Goal: Task Accomplishment & Management: Manage account settings

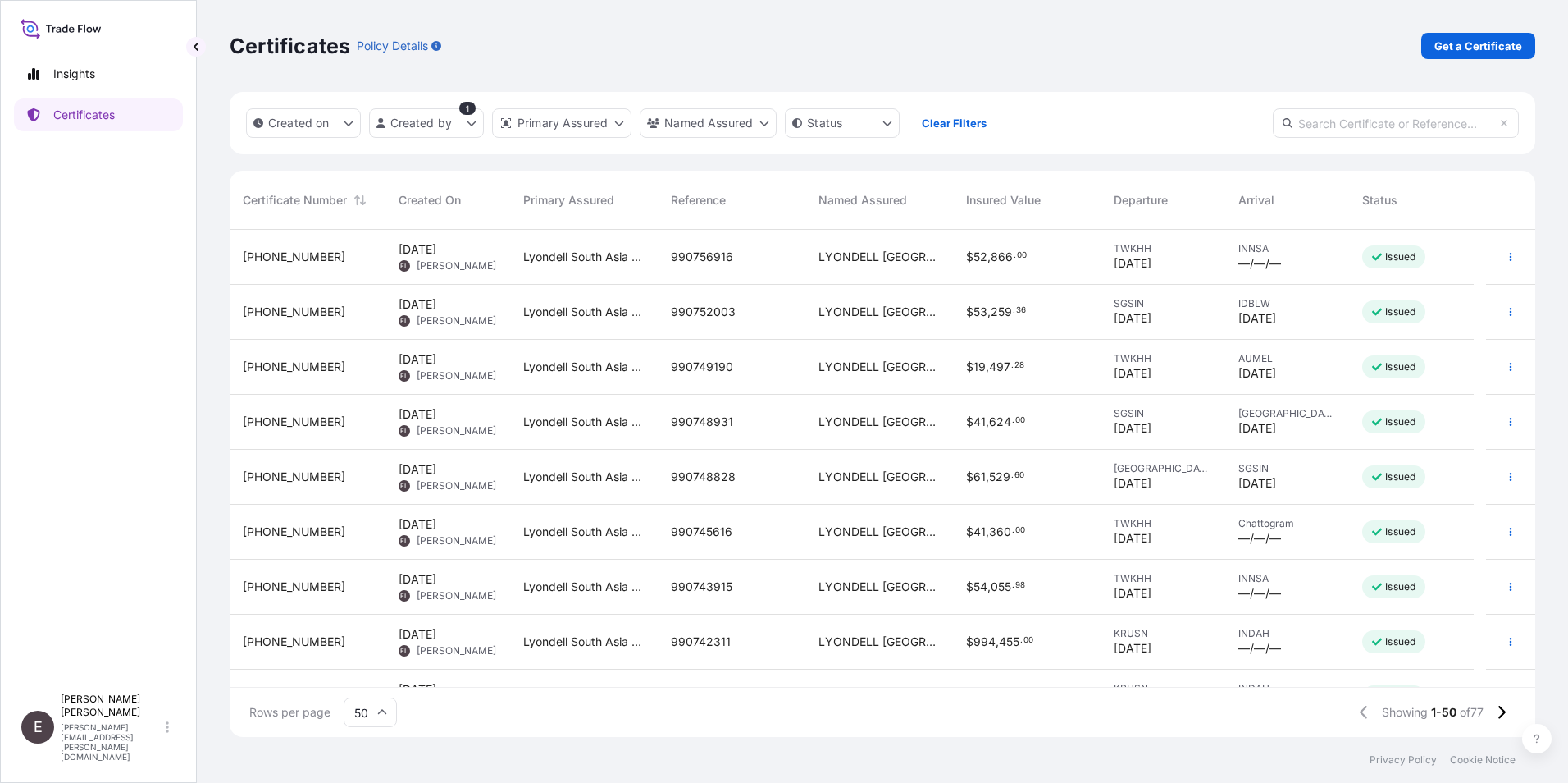
scroll to position [504, 1294]
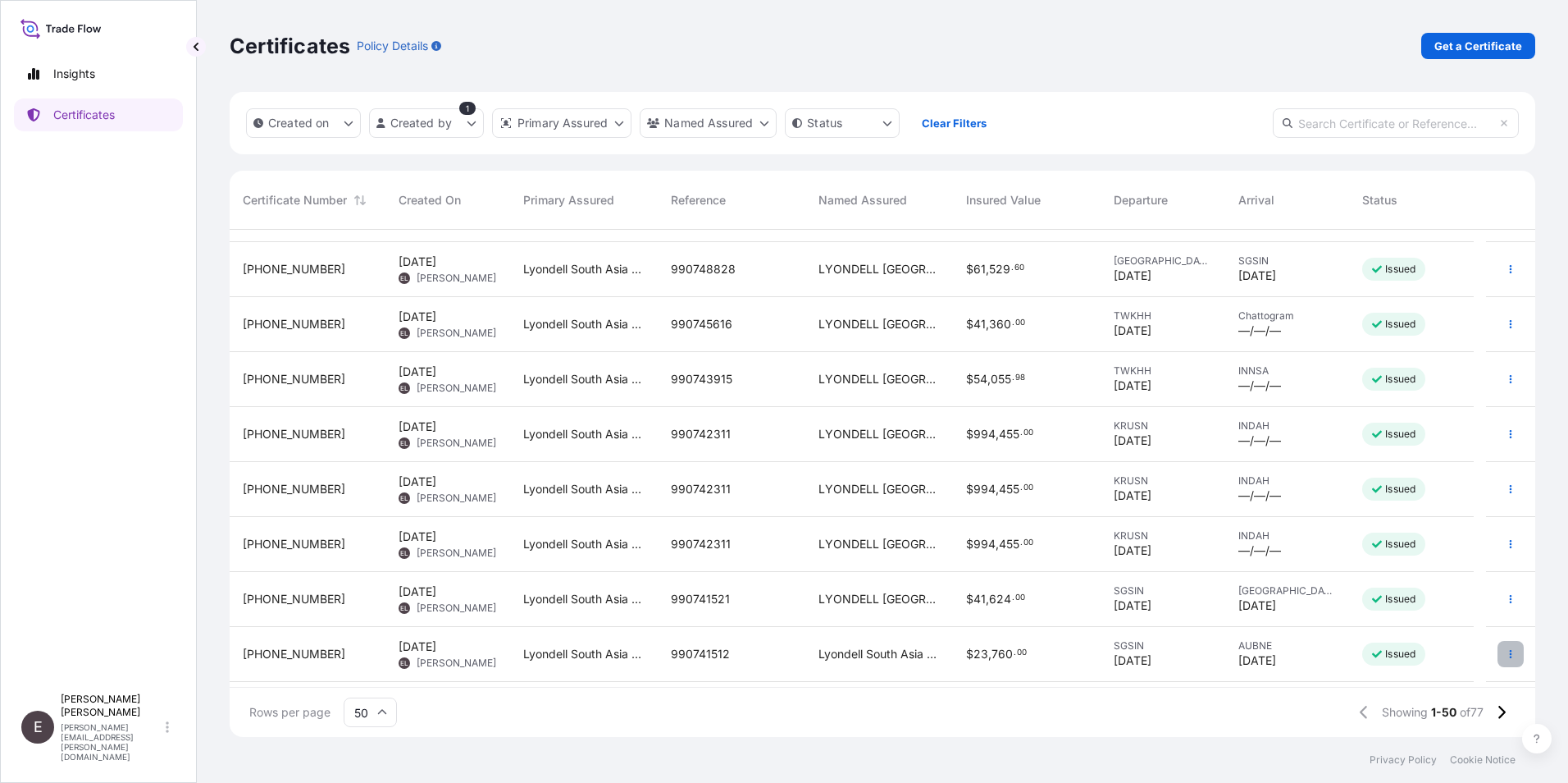
click at [1497, 644] on button "button" at bounding box center [1511, 654] width 26 height 26
click at [1422, 649] on p "Duplicate certificate" at bounding box center [1418, 657] width 109 height 17
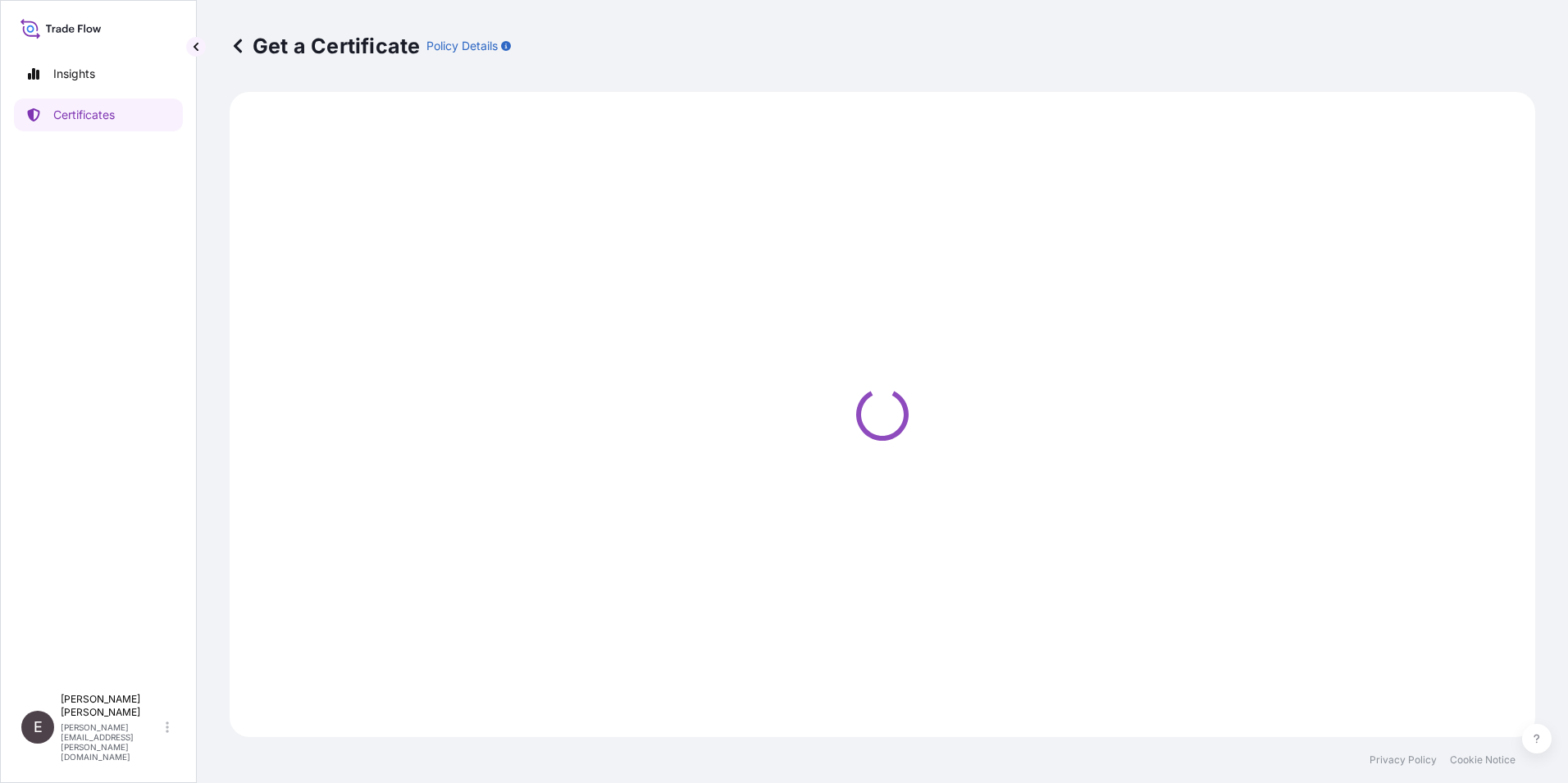
select select "Road / [GEOGRAPHIC_DATA]"
select select "Sea"
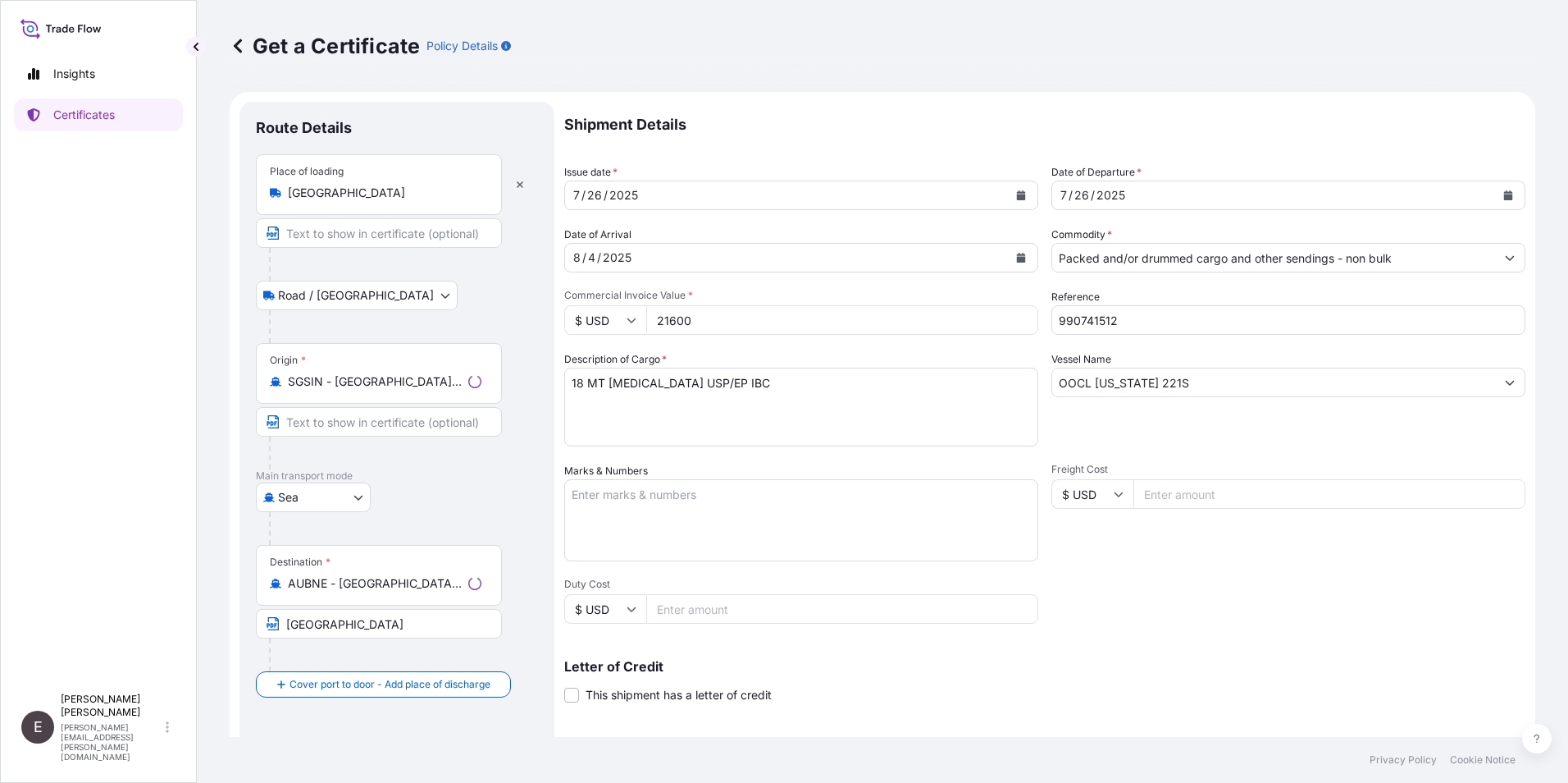
select select "32022"
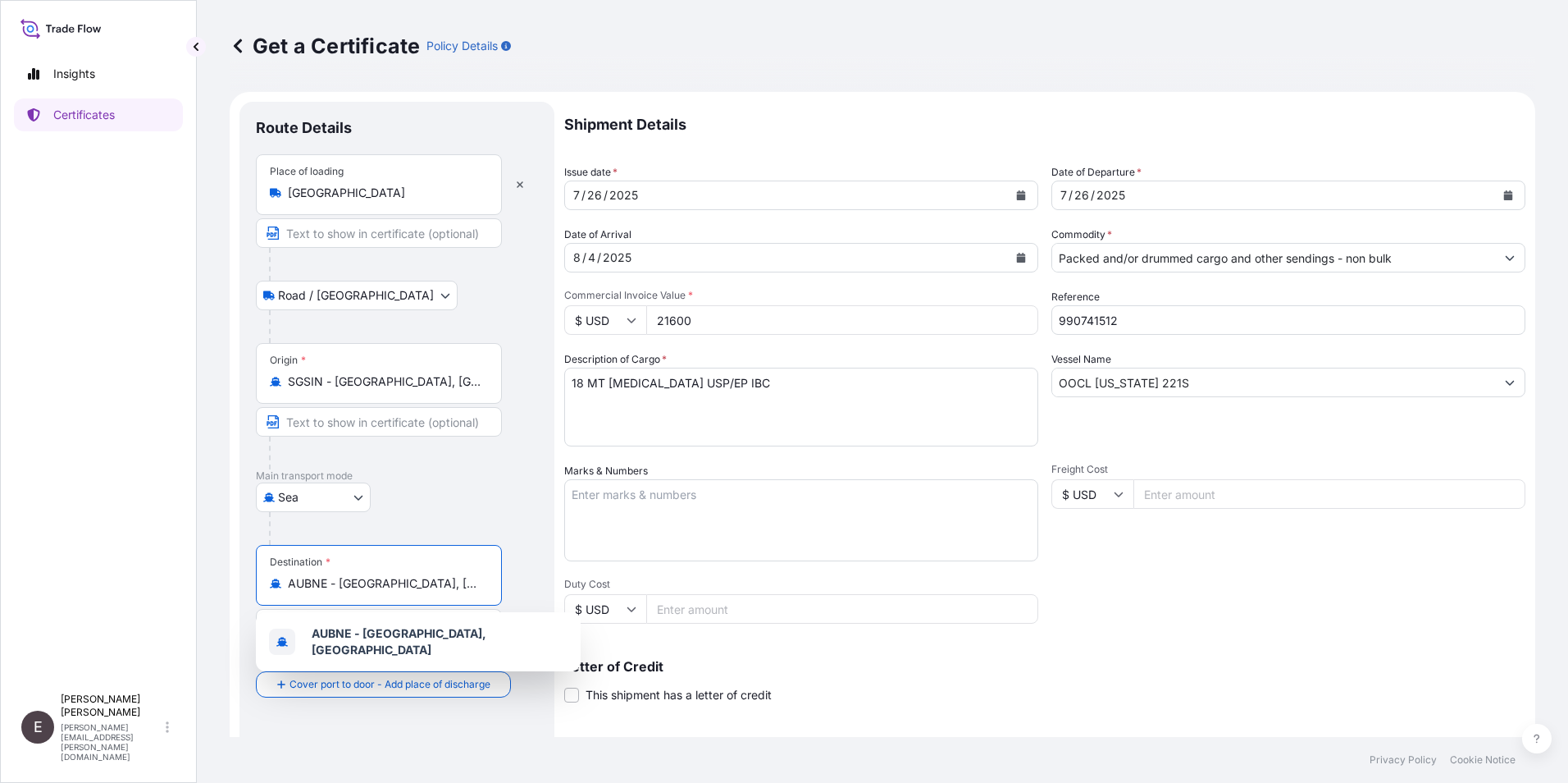
drag, startPoint x: 472, startPoint y: 582, endPoint x: 201, endPoint y: 568, distance: 271.4
click at [199, 581] on div "Get a Certificate Policy Details Route Details Place of loading [GEOGRAPHIC_DAT…" at bounding box center [882, 368] width 1371 height 737
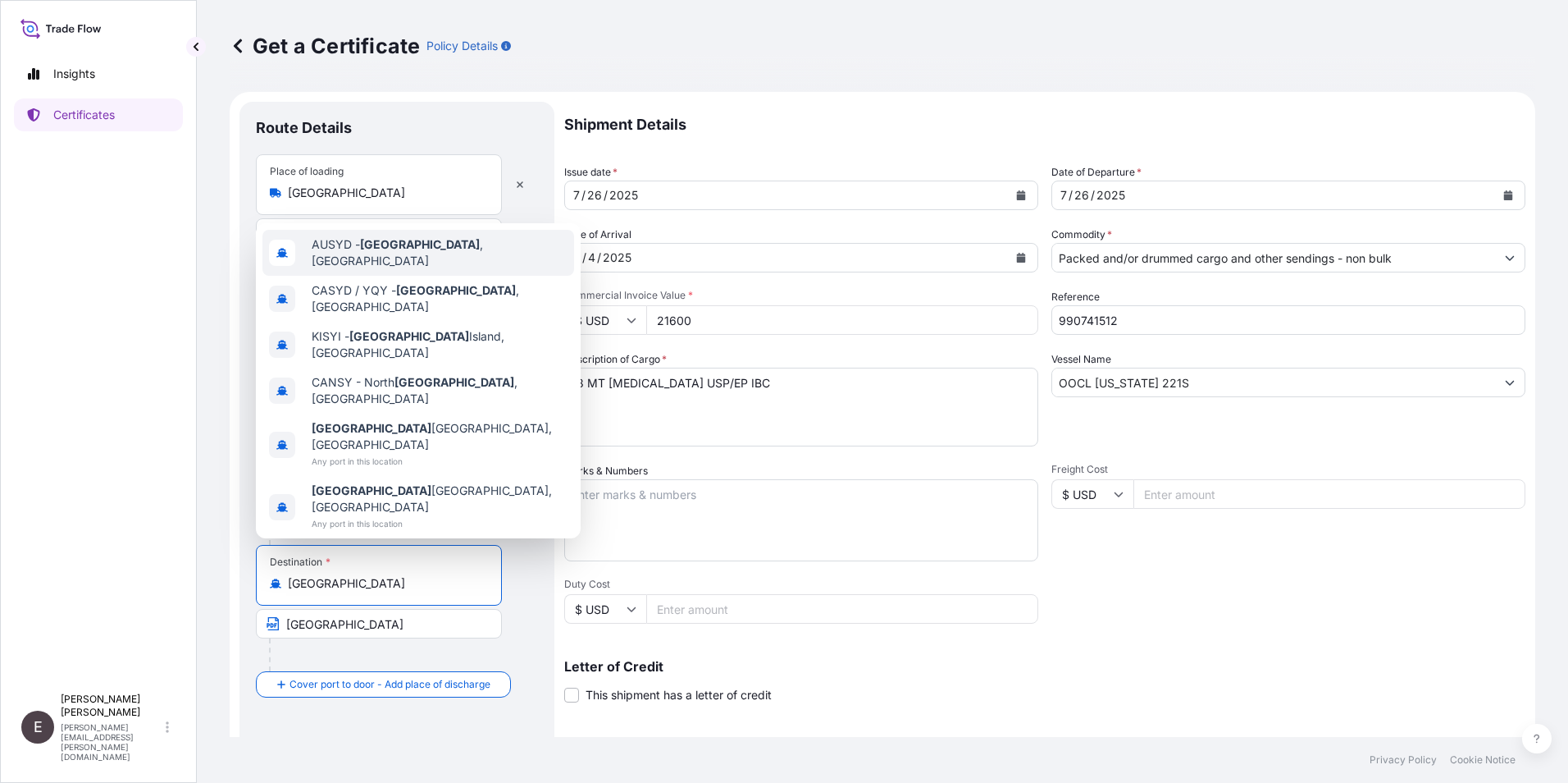
click at [434, 269] on span "AUSYD - [GEOGRAPHIC_DATA] , [GEOGRAPHIC_DATA]" at bounding box center [439, 252] width 256 height 33
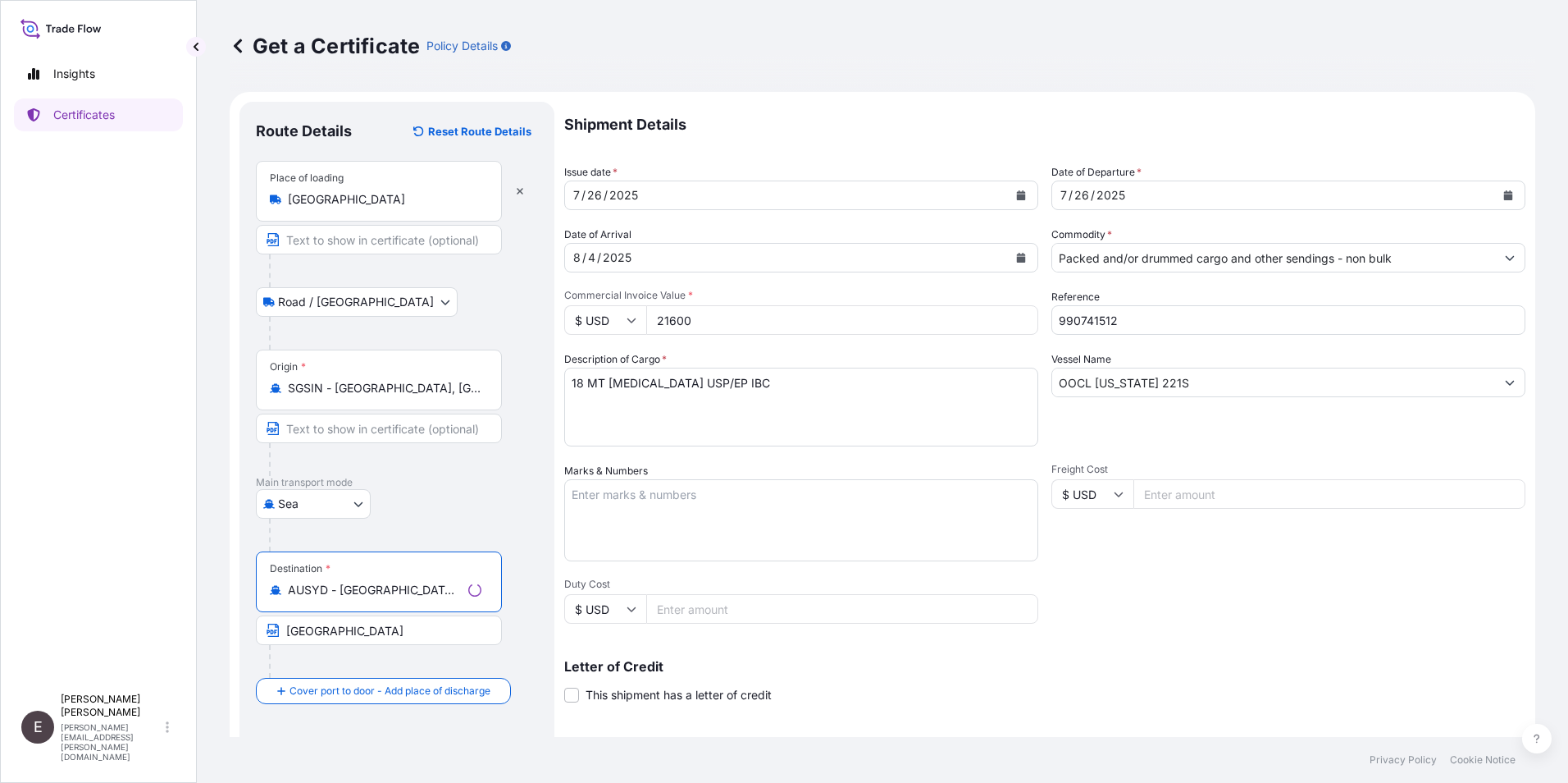
type input "AUSYD - [GEOGRAPHIC_DATA], [GEOGRAPHIC_DATA]"
drag, startPoint x: 355, startPoint y: 632, endPoint x: 191, endPoint y: 619, distance: 164.5
click at [191, 621] on div "Insights Certificates E [PERSON_NAME] [PERSON_NAME][EMAIL_ADDRESS][PERSON_NAME]…" at bounding box center [784, 391] width 1568 height 783
type input "[GEOGRAPHIC_DATA]"
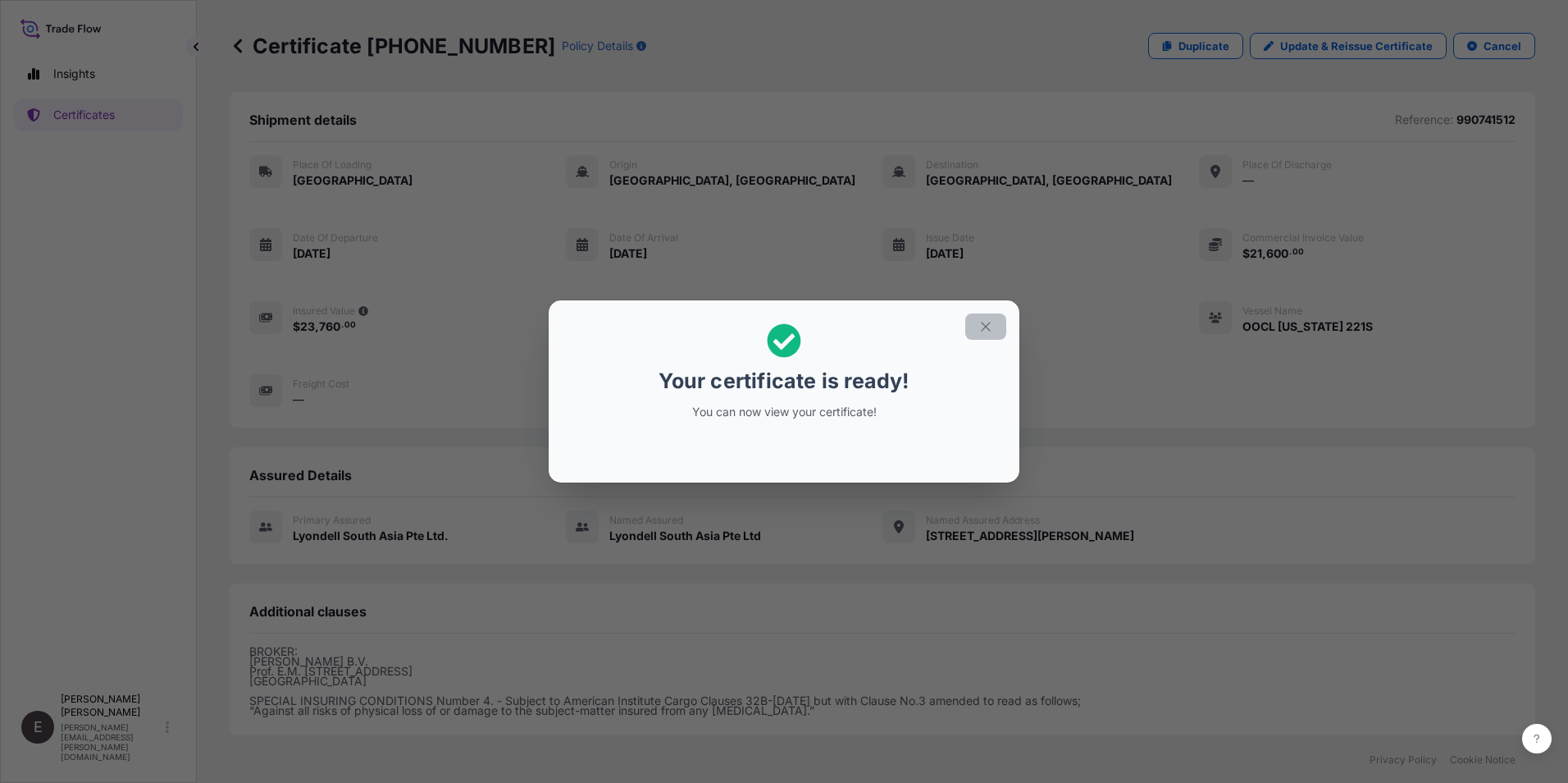
click at [993, 328] on icon "button" at bounding box center [986, 327] width 15 height 15
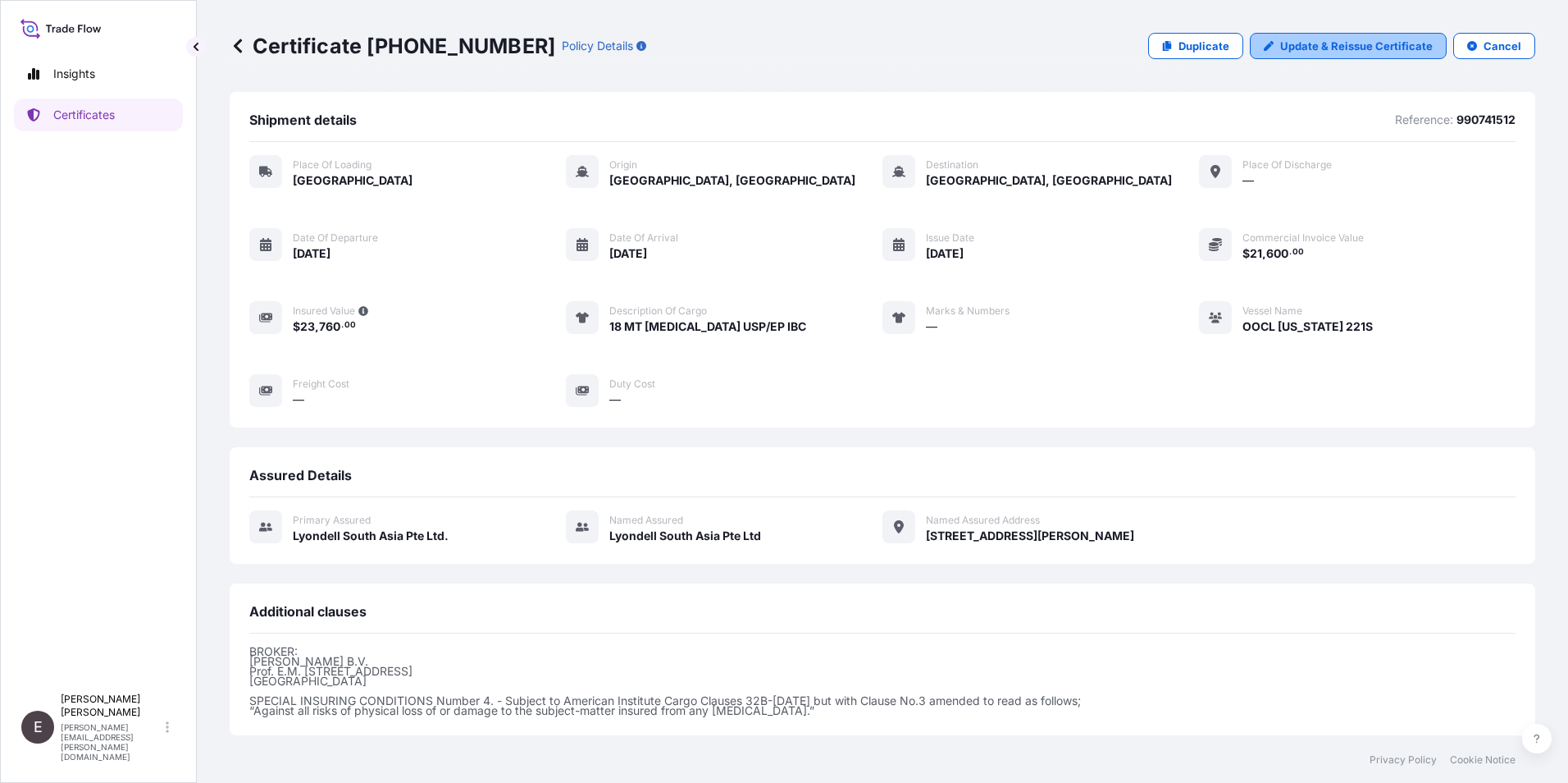
click at [1334, 49] on p "Update & Reissue Certificate" at bounding box center [1356, 46] width 153 height 17
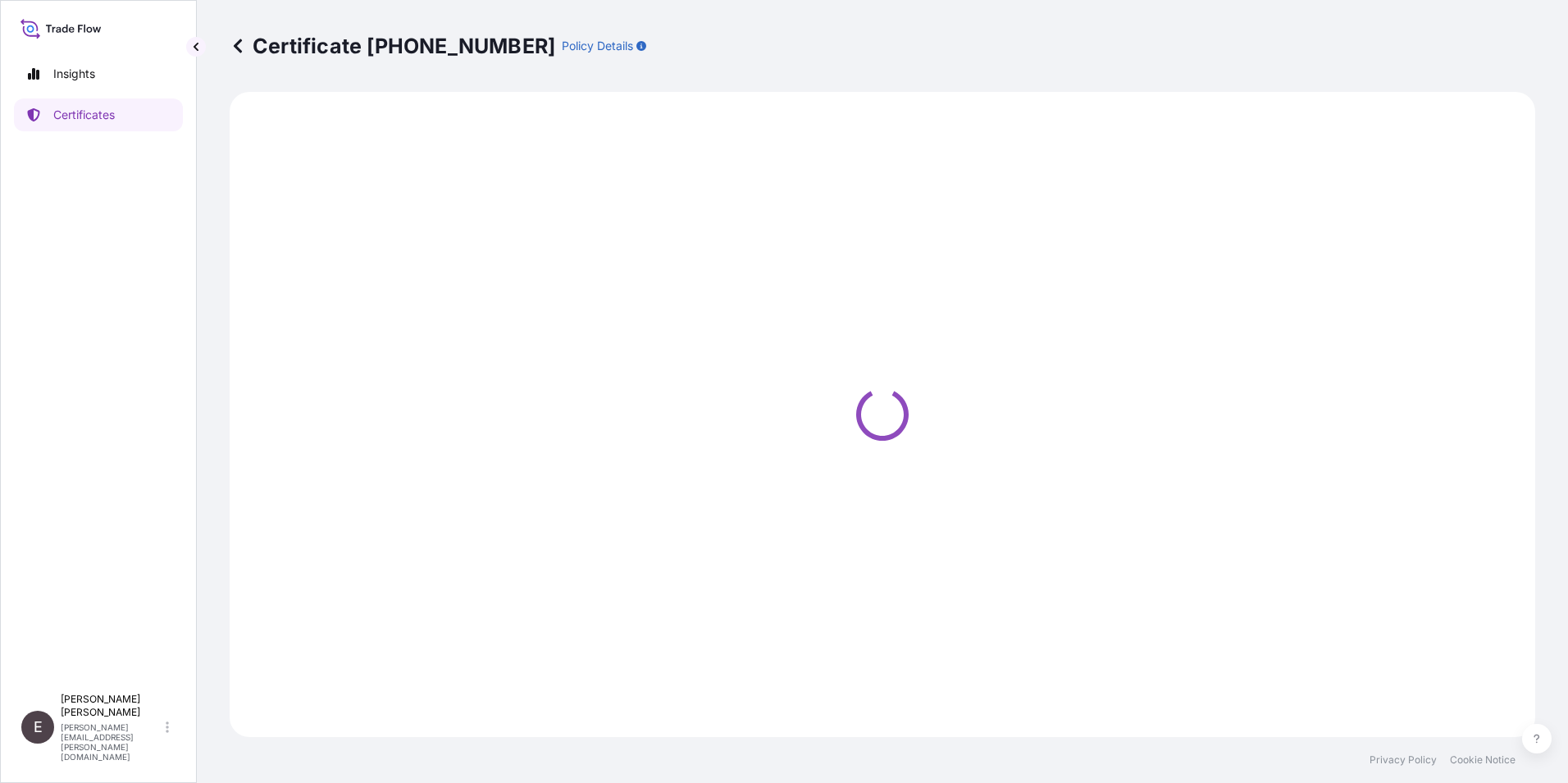
select select "Road / [GEOGRAPHIC_DATA]"
select select "Sea"
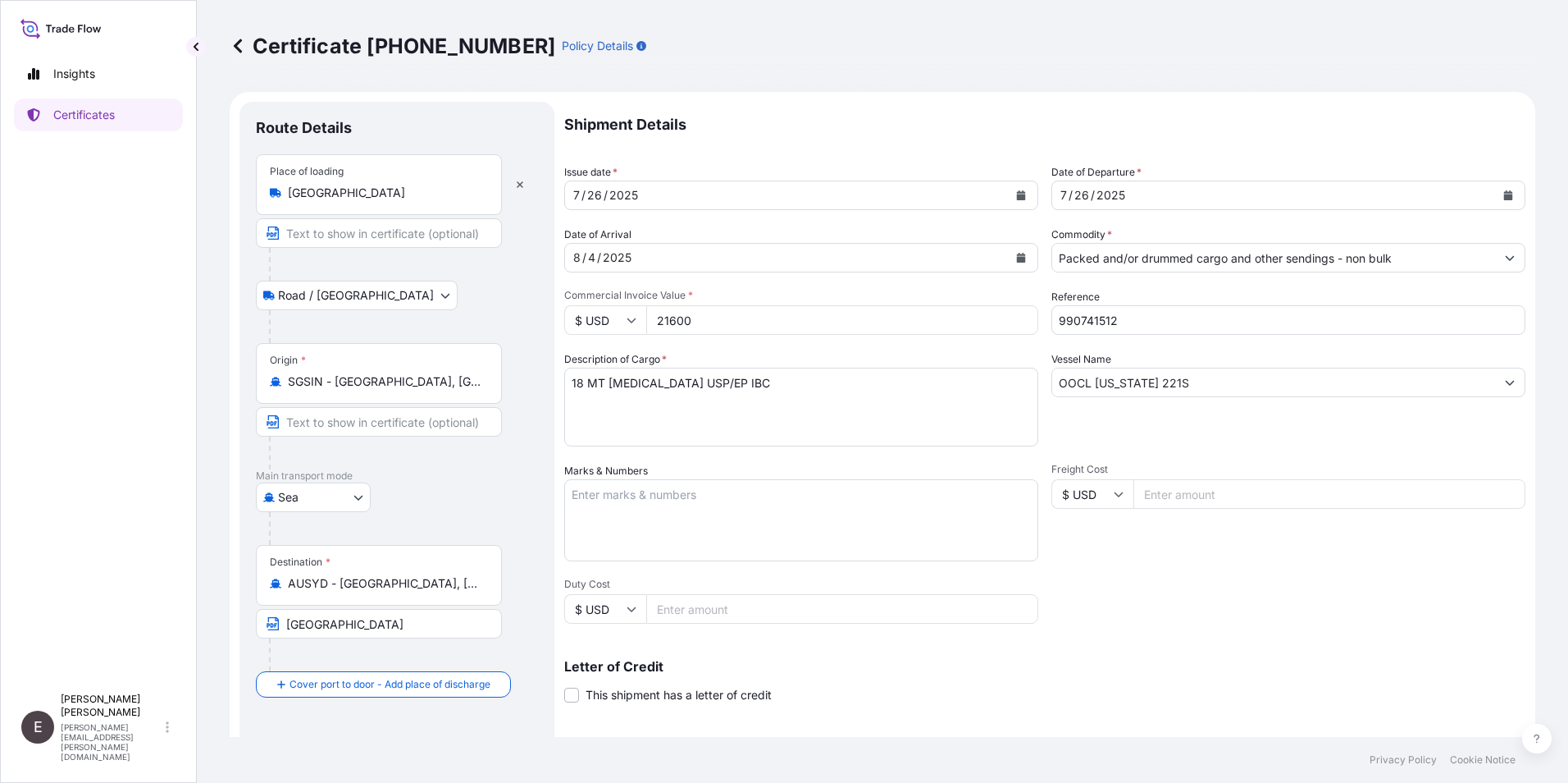
click at [1016, 193] on icon "Calendar" at bounding box center [1020, 195] width 10 height 10
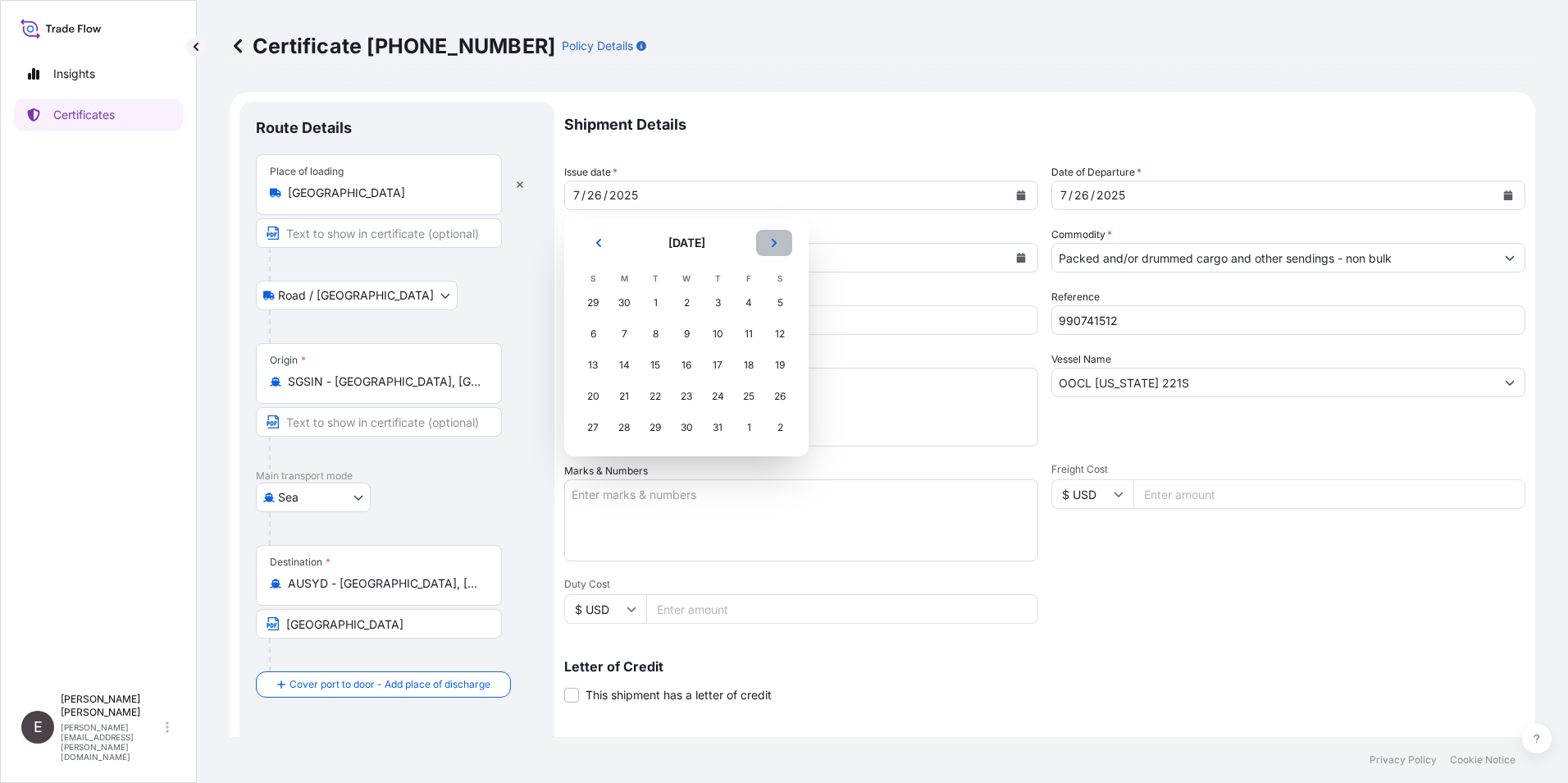
click at [781, 238] on button "Next" at bounding box center [774, 243] width 36 height 26
click at [752, 342] on div "8" at bounding box center [748, 334] width 29 height 29
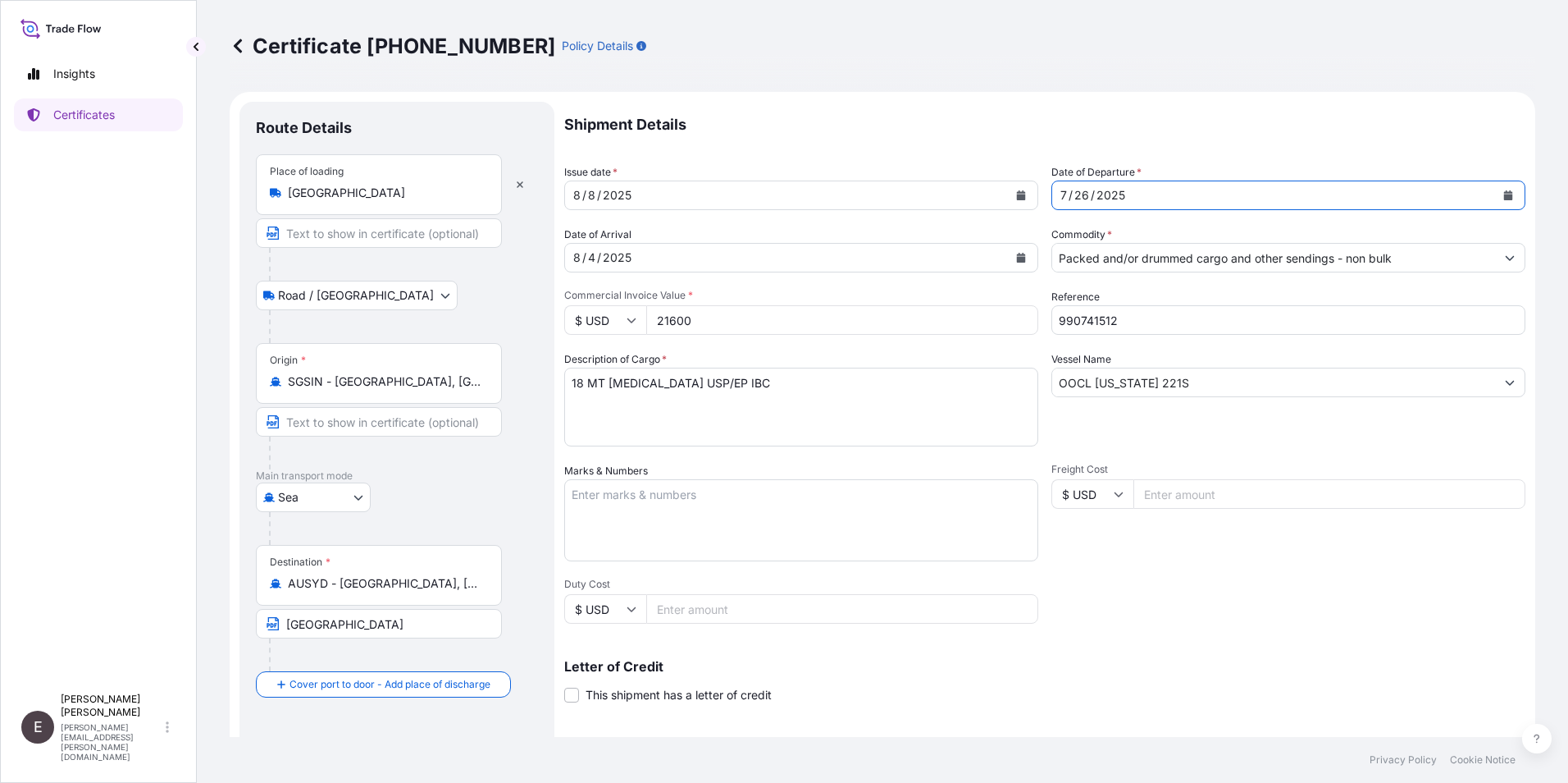
click at [1504, 192] on icon "Calendar" at bounding box center [1508, 195] width 10 height 10
click at [1017, 258] on icon "Calendar" at bounding box center [1021, 257] width 9 height 10
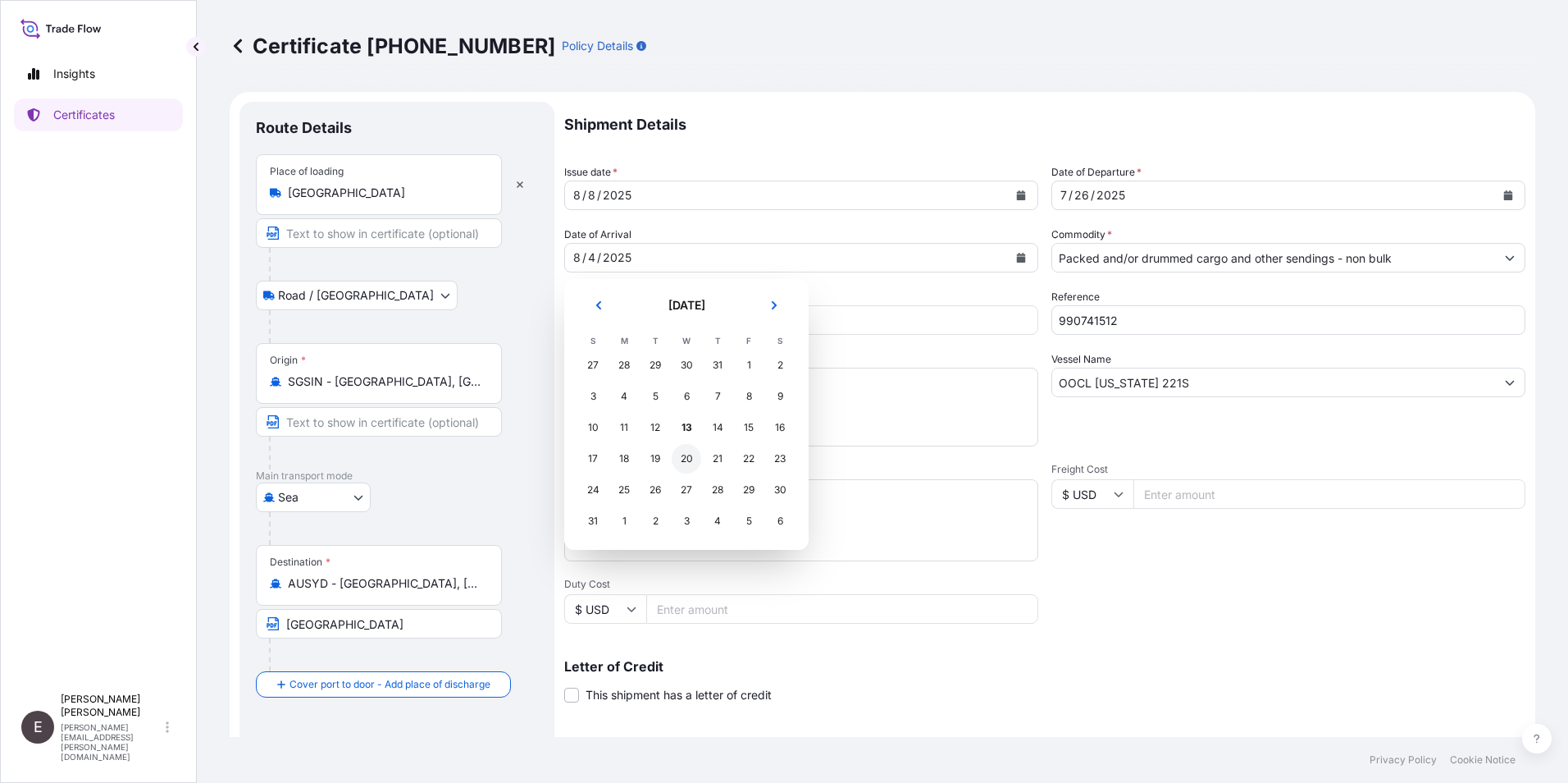
click at [691, 456] on div "20" at bounding box center [686, 458] width 29 height 29
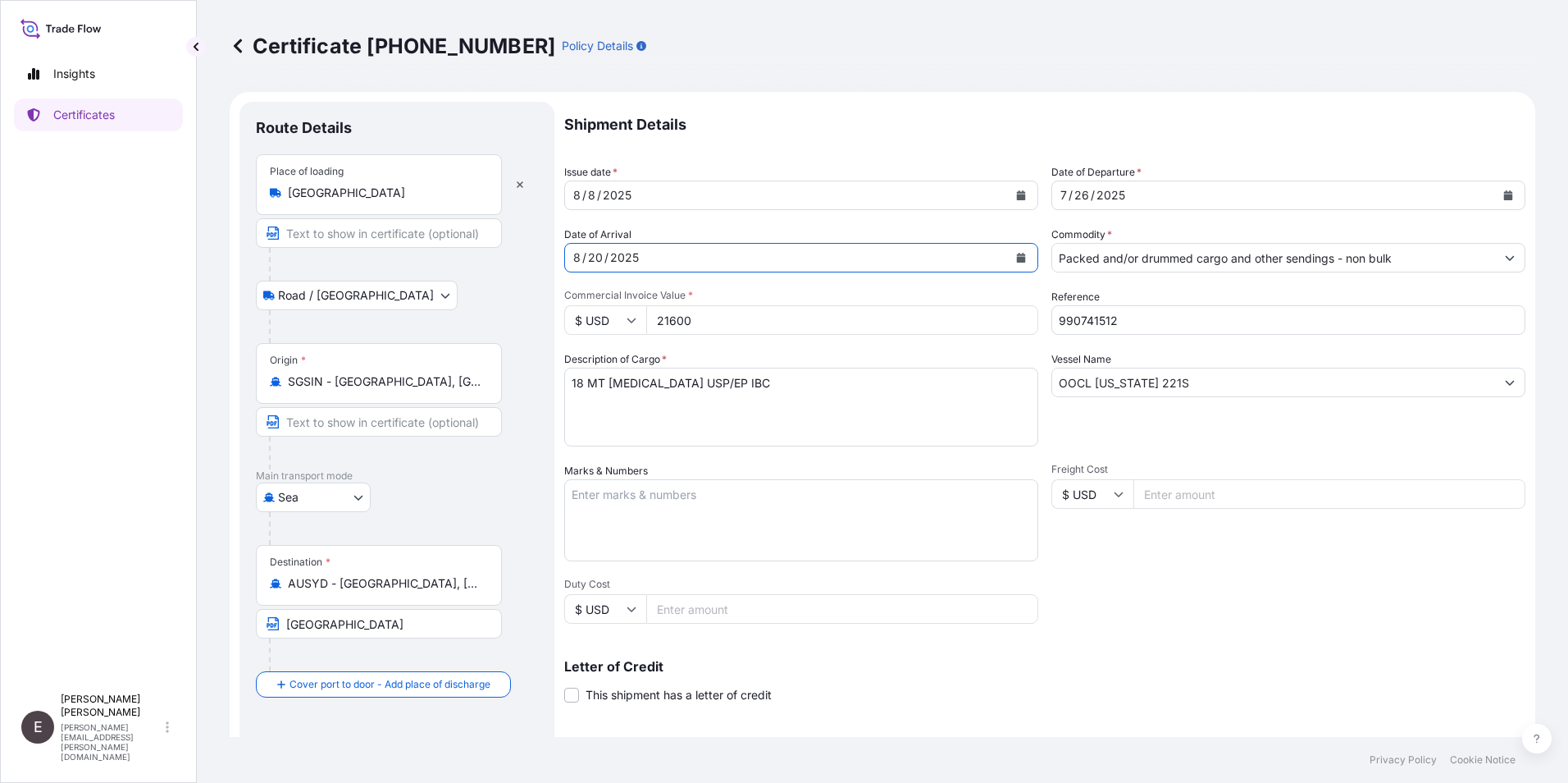
click at [1504, 196] on icon "Calendar" at bounding box center [1508, 195] width 9 height 10
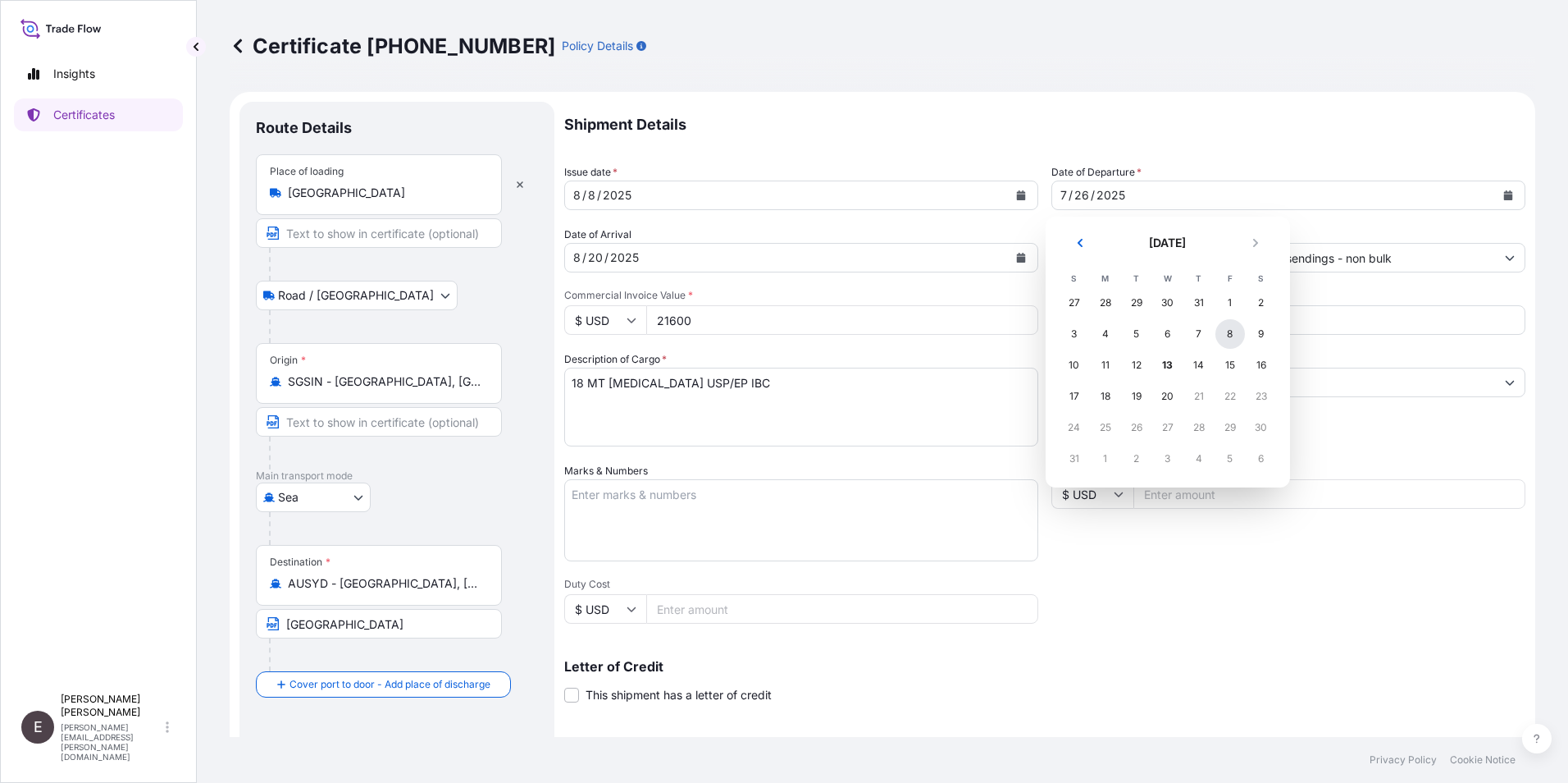
click at [1235, 336] on div "8" at bounding box center [1229, 334] width 29 height 29
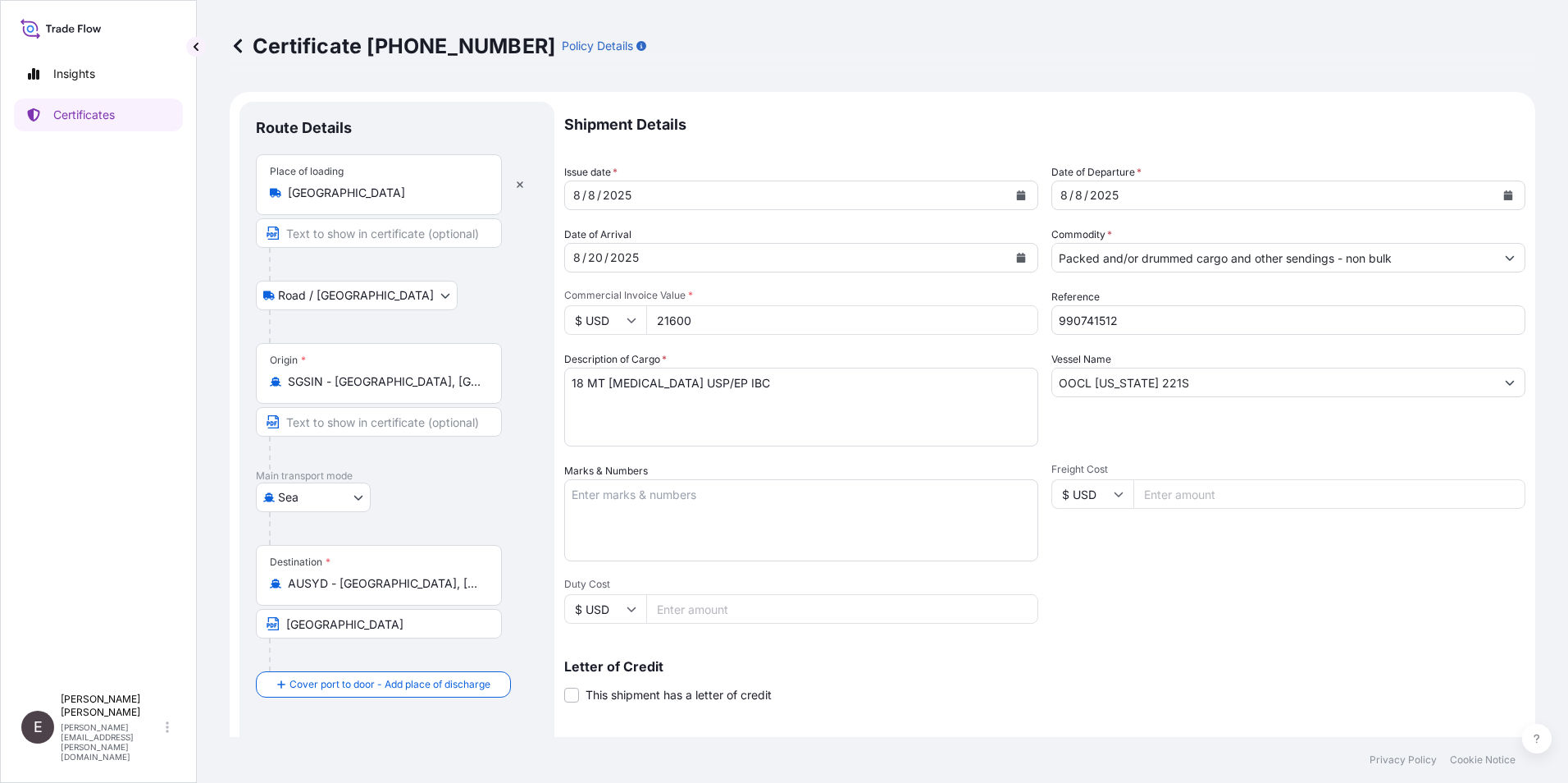
drag, startPoint x: 716, startPoint y: 320, endPoint x: 537, endPoint y: 320, distance: 179.0
click at [537, 320] on form "Route Details Place of loading [GEOGRAPHIC_DATA] Road / Inland Road / Inland Or…" at bounding box center [882, 516] width 1306 height 847
type input "44280.00"
drag, startPoint x: 1080, startPoint y: 324, endPoint x: 1276, endPoint y: 339, distance: 196.6
click at [1276, 339] on div "Shipment Details Issue date * [DATE] Date of Departure * [DATE] Date of Arrival…" at bounding box center [1044, 493] width 961 height 782
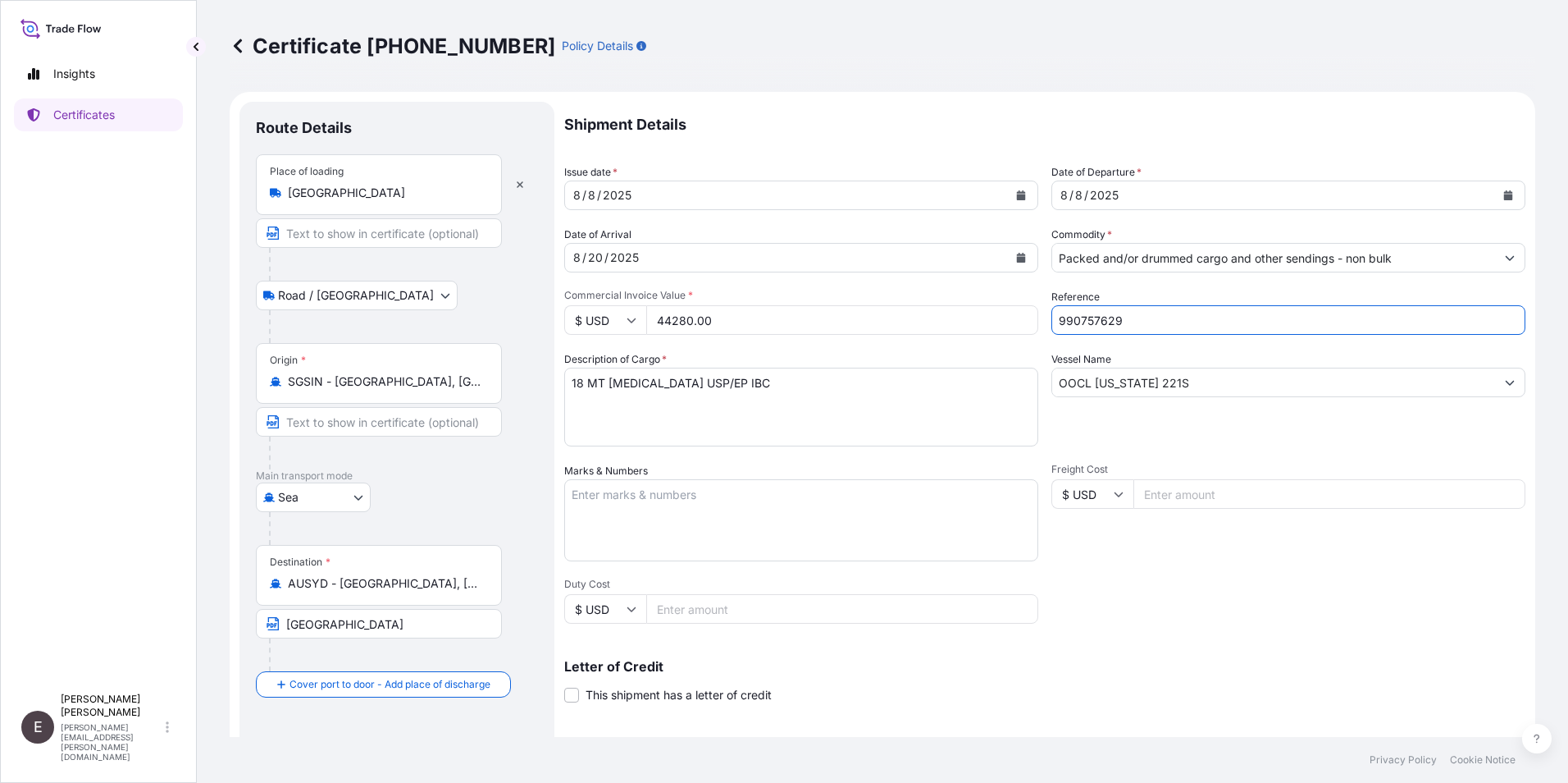
type input "990757629"
click at [574, 372] on textarea "18 MT [MEDICAL_DATA] USP/EP IBC" at bounding box center [800, 406] width 474 height 79
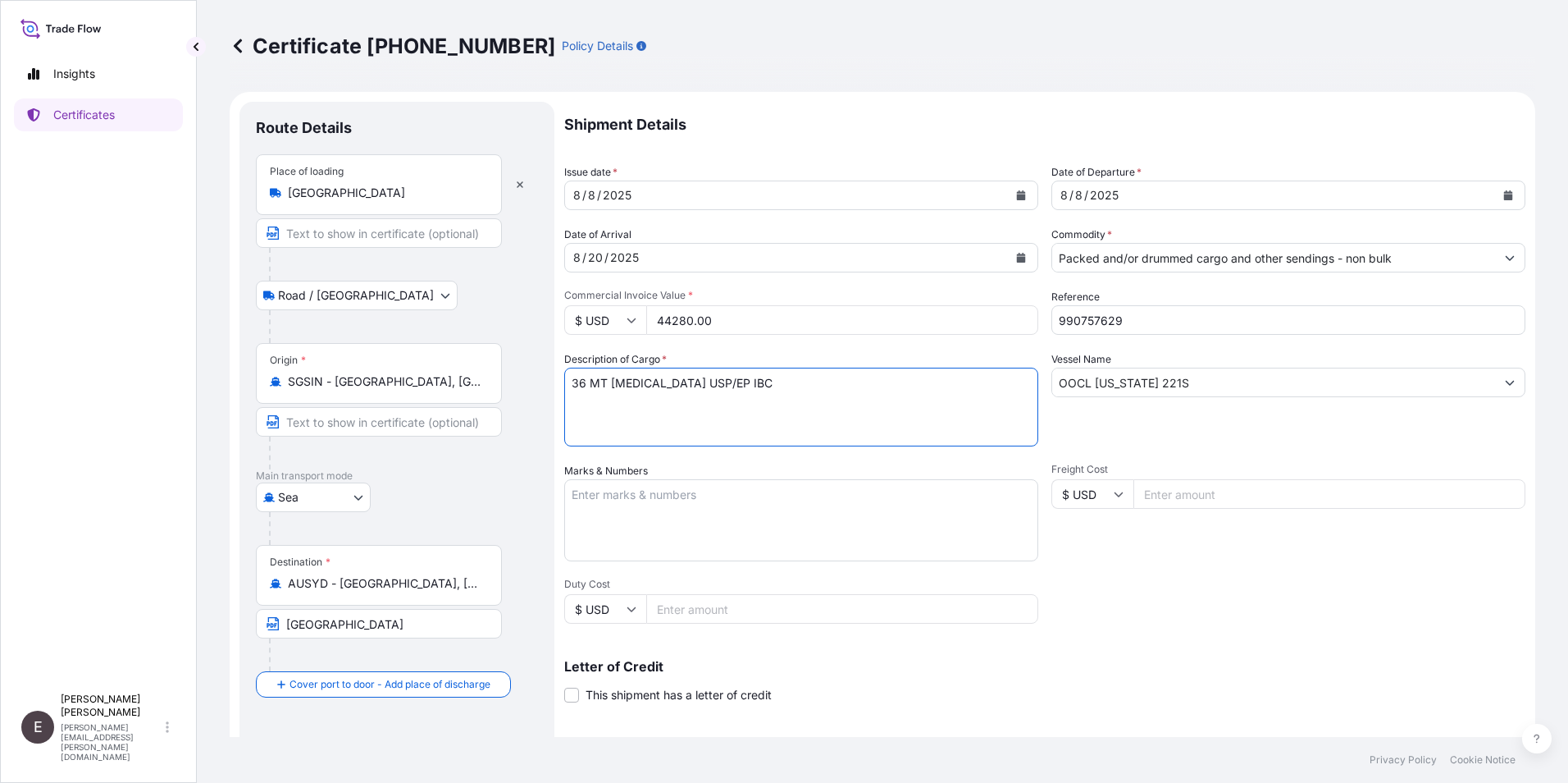
type textarea "36 MT [MEDICAL_DATA] USP/EP IBC"
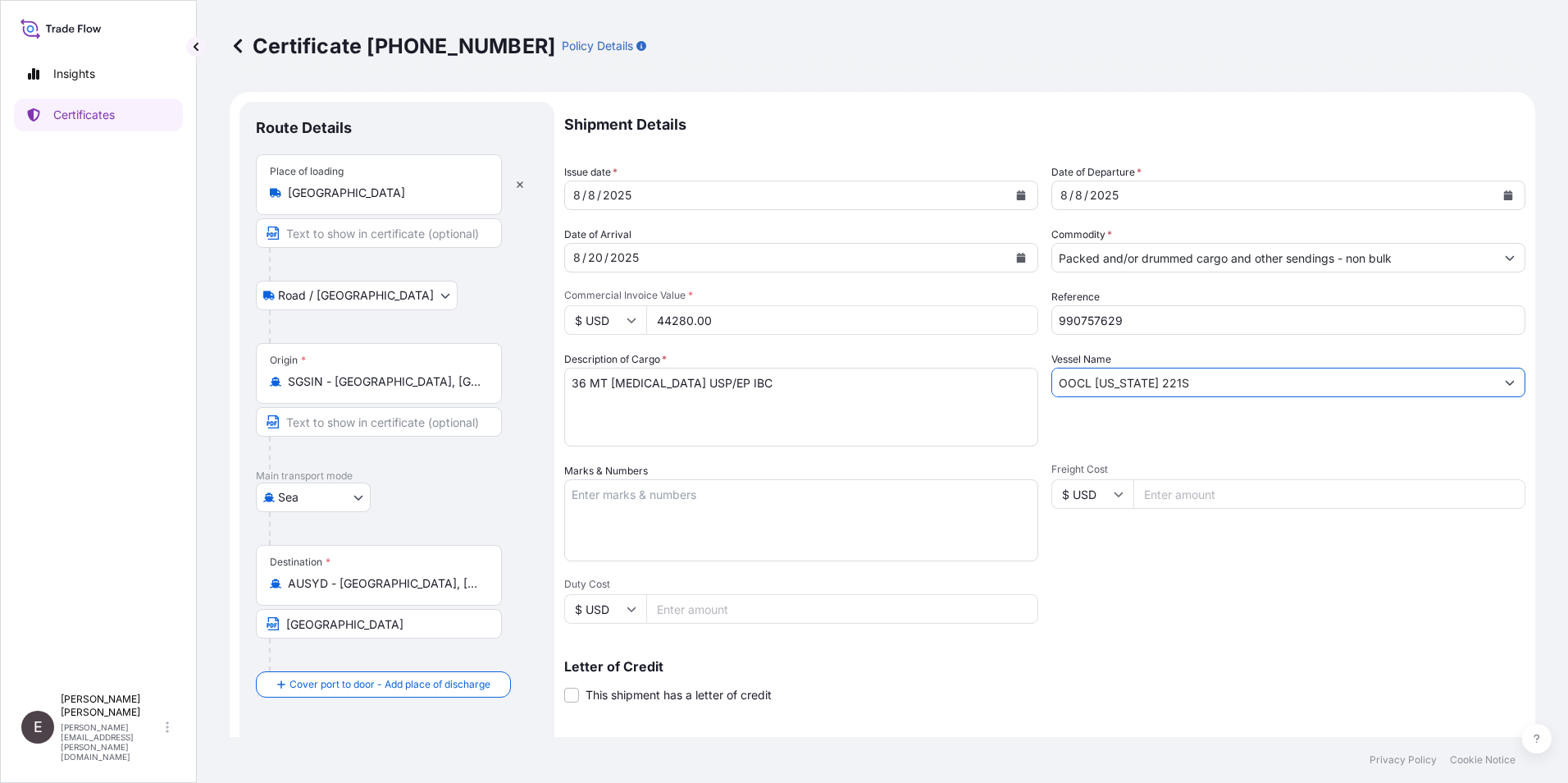
drag, startPoint x: 1172, startPoint y: 381, endPoint x: 862, endPoint y: 385, distance: 310.0
click at [862, 385] on div "Shipment Details Issue date * [DATE] Date of Departure * [DATE] Date of Arrival…" at bounding box center [1044, 493] width 961 height 782
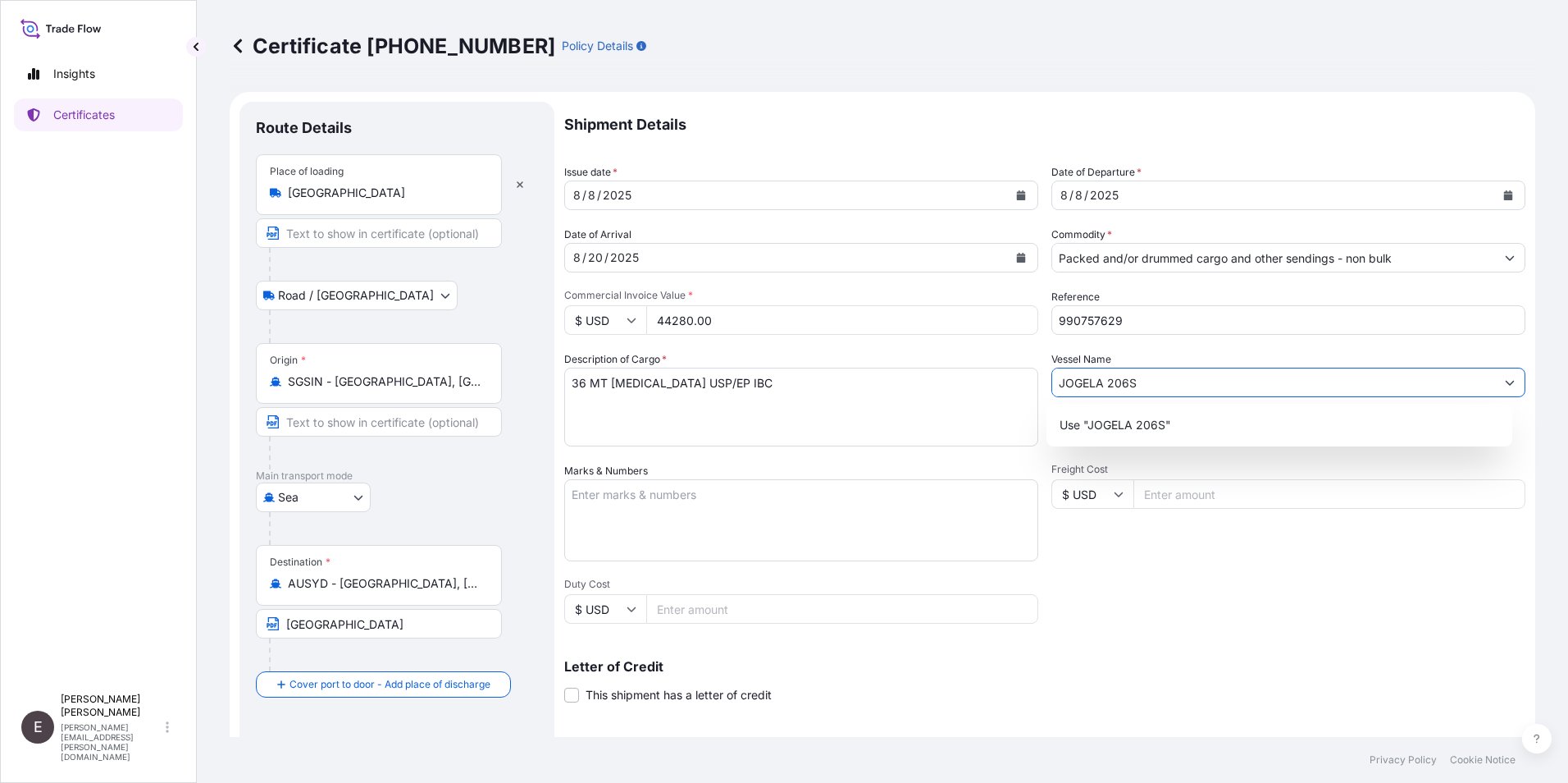
type input "JOGELA 206S"
click at [1272, 606] on div "Shipment Details Issue date * [DATE] Date of Departure * [DATE] Date of Arrival…" at bounding box center [1044, 493] width 961 height 782
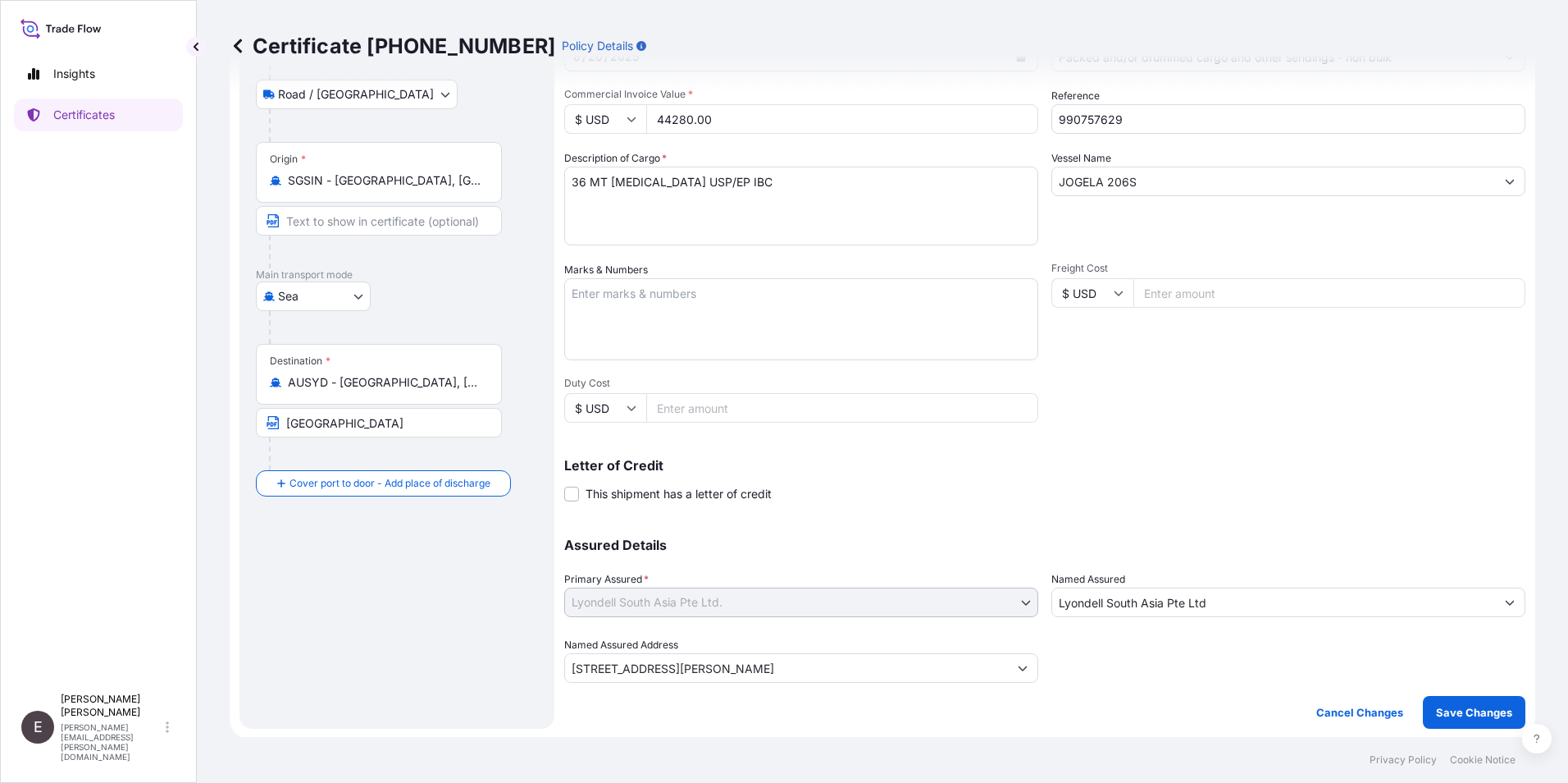
scroll to position [203, 0]
click at [1454, 704] on p "Save Changes" at bounding box center [1474, 711] width 76 height 17
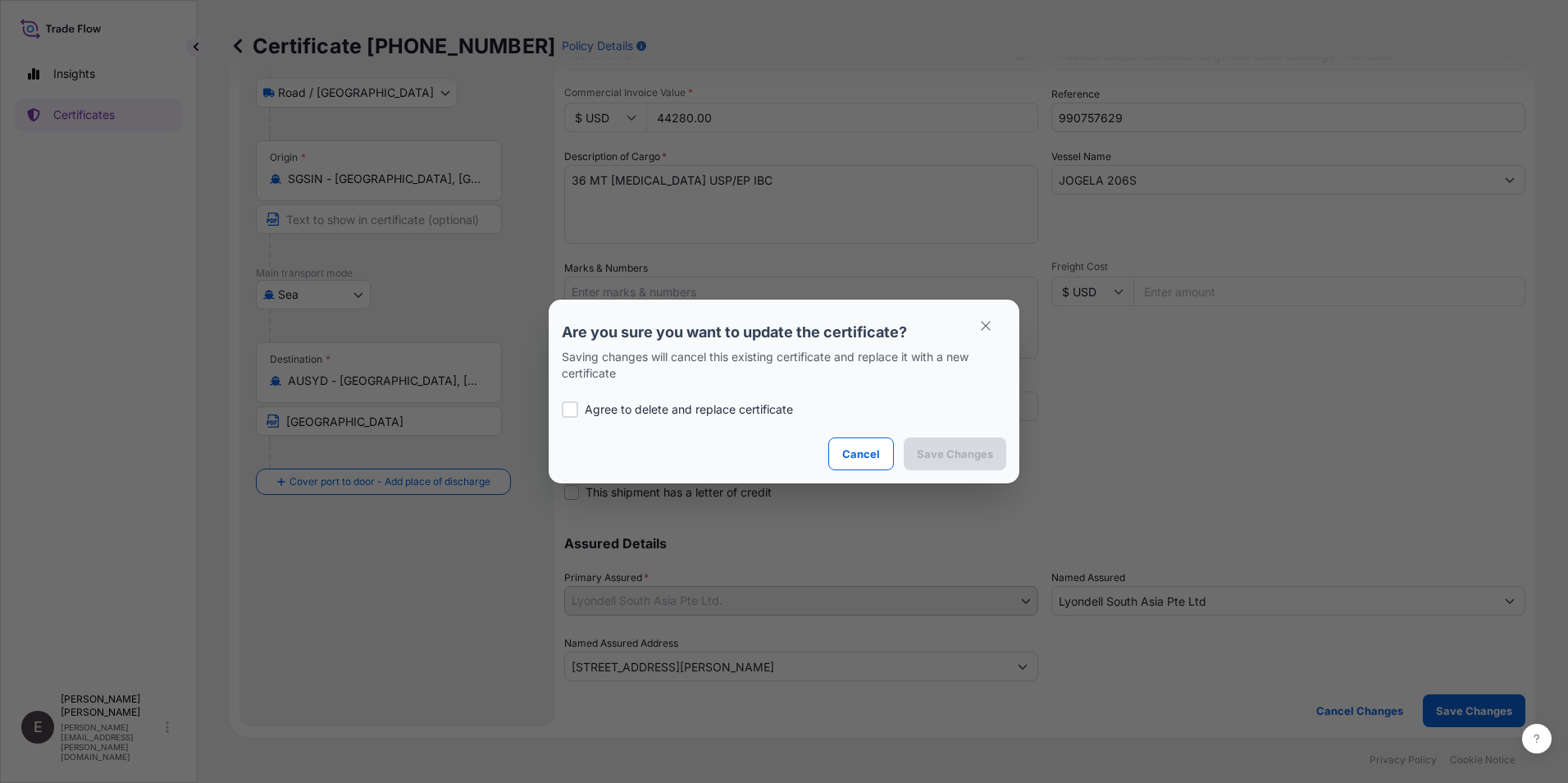
click at [749, 413] on p "Agree to delete and replace certificate" at bounding box center [689, 409] width 208 height 17
checkbox input "true"
click at [952, 448] on p "Save Changes" at bounding box center [955, 454] width 76 height 17
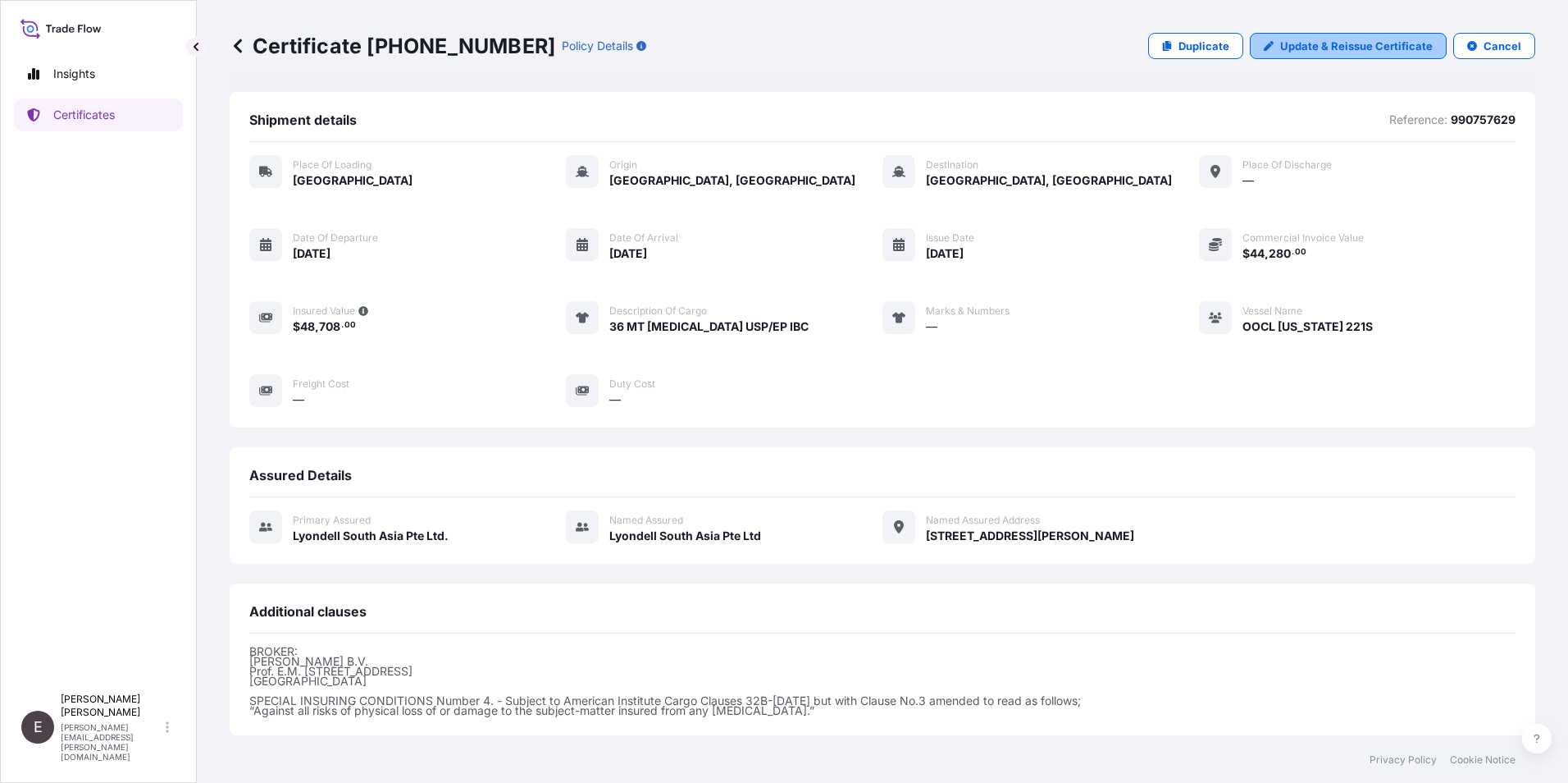
click at [1335, 41] on p "Update & Reissue Certificate" at bounding box center [1356, 46] width 153 height 17
select select "Road / [GEOGRAPHIC_DATA]"
select select "Sea"
select select "32022"
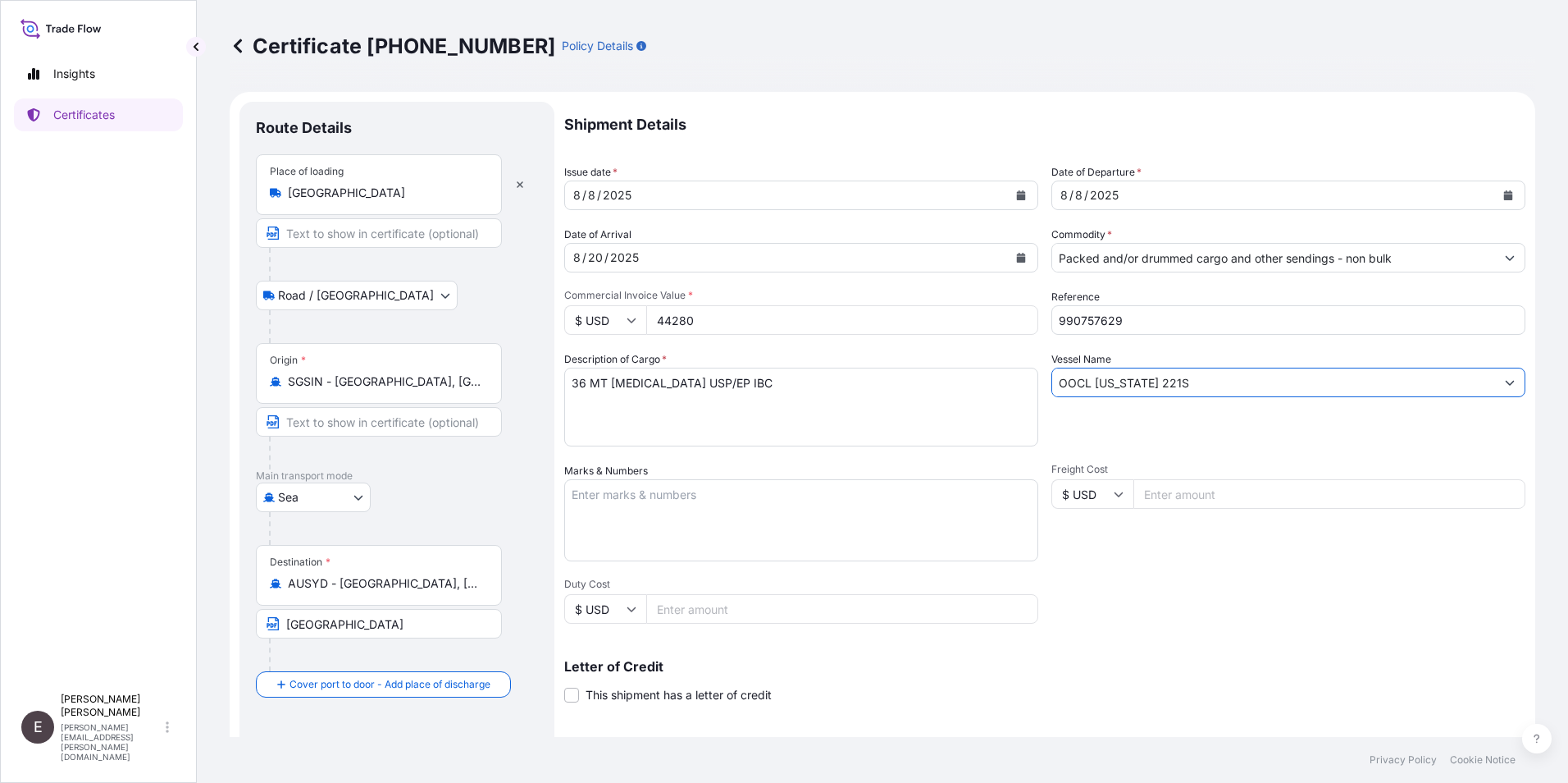
drag, startPoint x: 1167, startPoint y: 383, endPoint x: 942, endPoint y: 374, distance: 225.2
click at [942, 374] on div "Shipment Details Issue date * [DATE] Date of Departure * [DATE] Date of Arrival…" at bounding box center [1044, 493] width 961 height 782
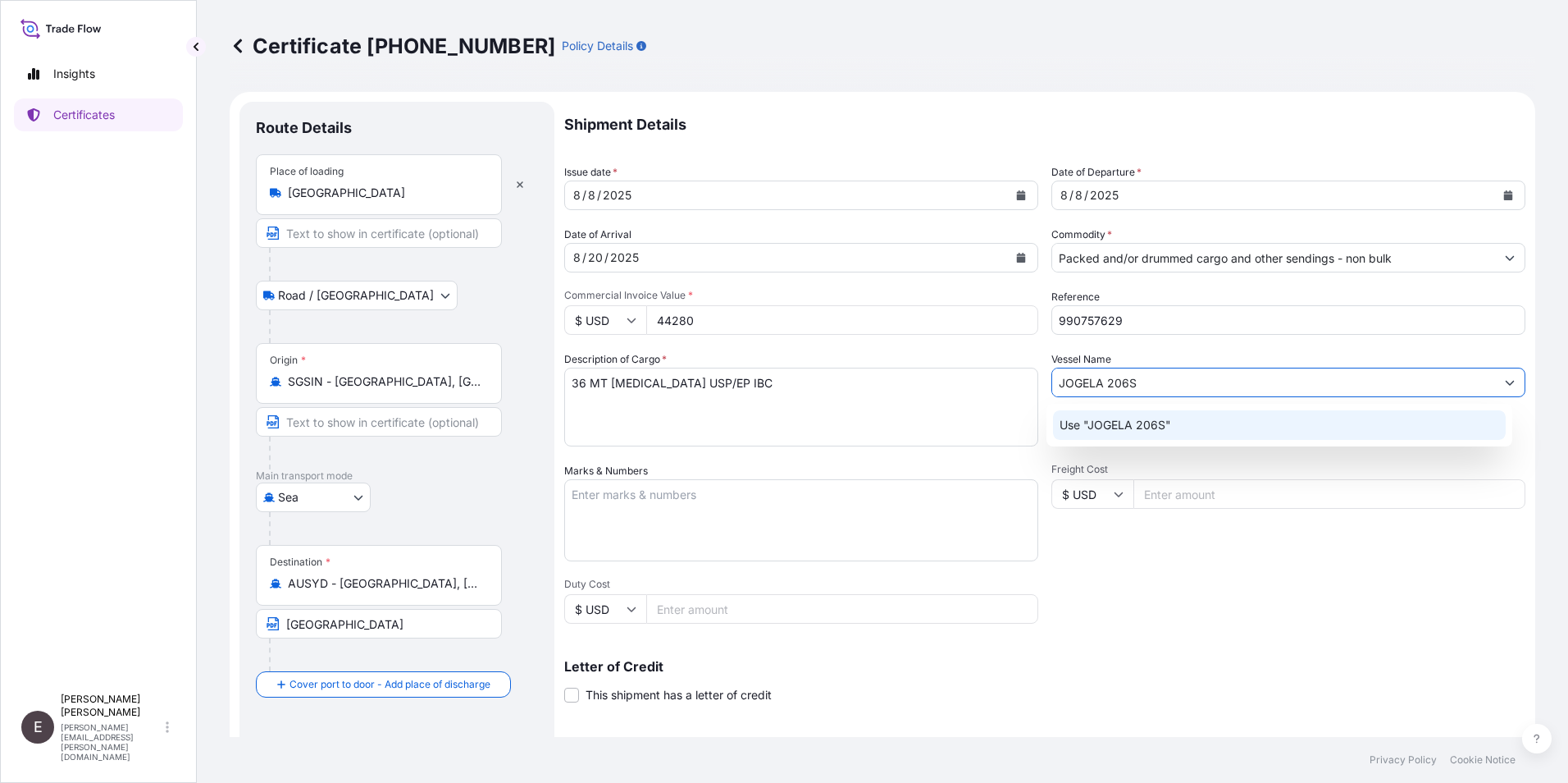
click at [1163, 424] on p "Use "JOGELA 206S"" at bounding box center [1115, 425] width 111 height 17
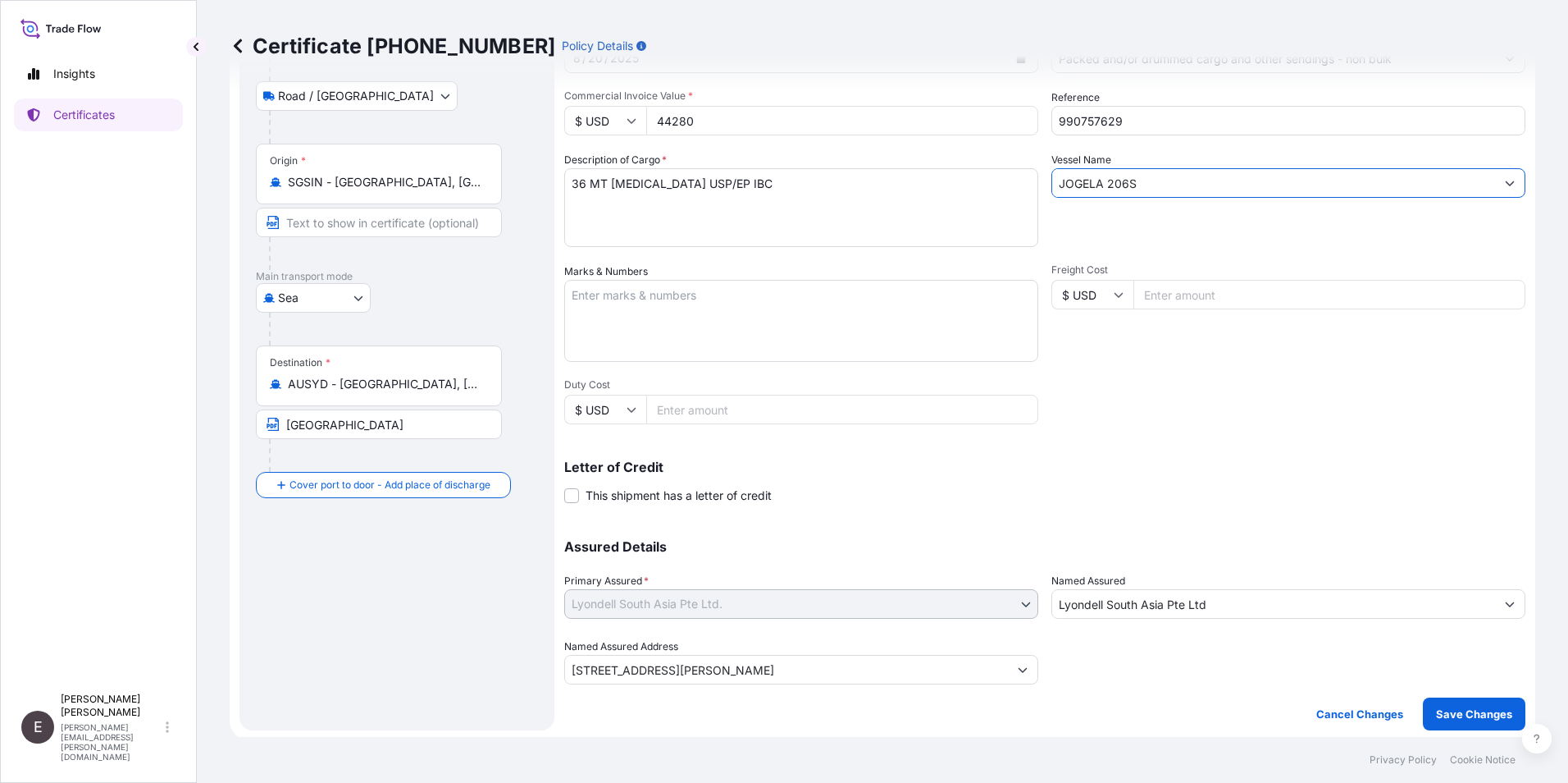
scroll to position [203, 0]
type input "JOGELA 206S"
click at [1463, 708] on p "Save Changes" at bounding box center [1474, 711] width 76 height 17
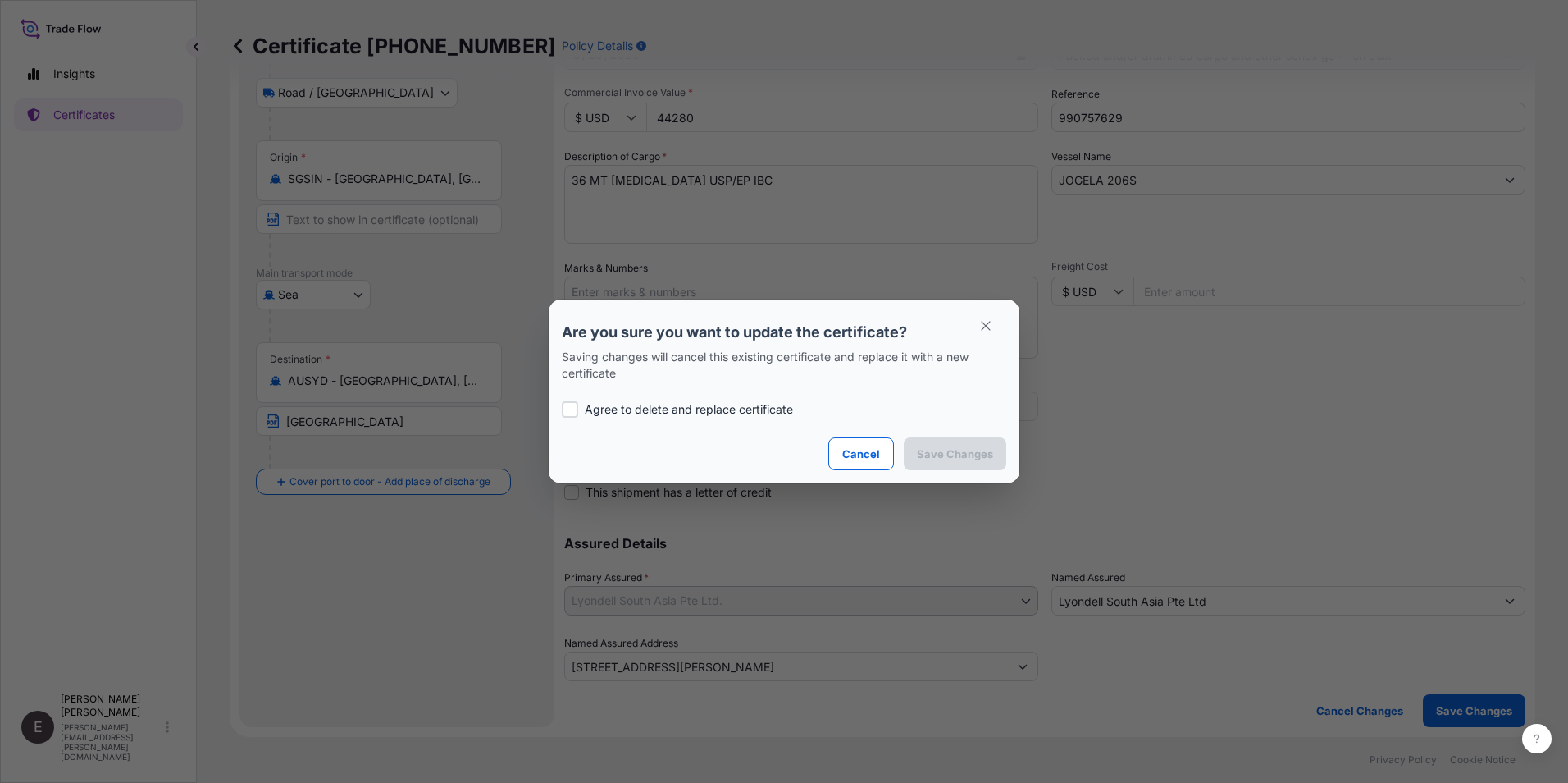
click at [631, 406] on p "Agree to delete and replace certificate" at bounding box center [689, 409] width 208 height 17
checkbox input "true"
click at [973, 454] on p "Save Changes" at bounding box center [955, 454] width 76 height 17
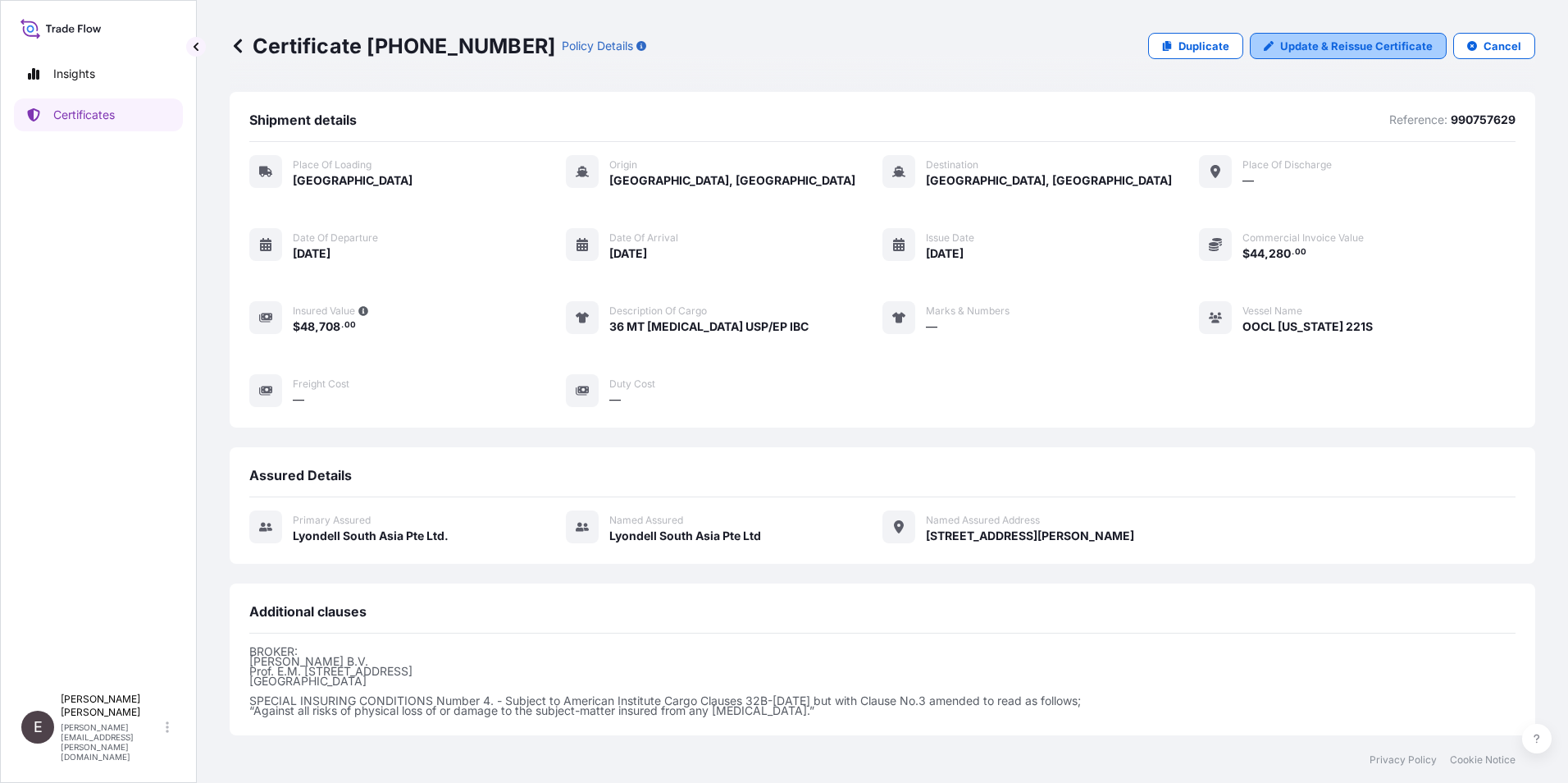
click at [1299, 44] on p "Update & Reissue Certificate" at bounding box center [1356, 46] width 153 height 17
select select "Road / [GEOGRAPHIC_DATA]"
select select "Sea"
select select "32022"
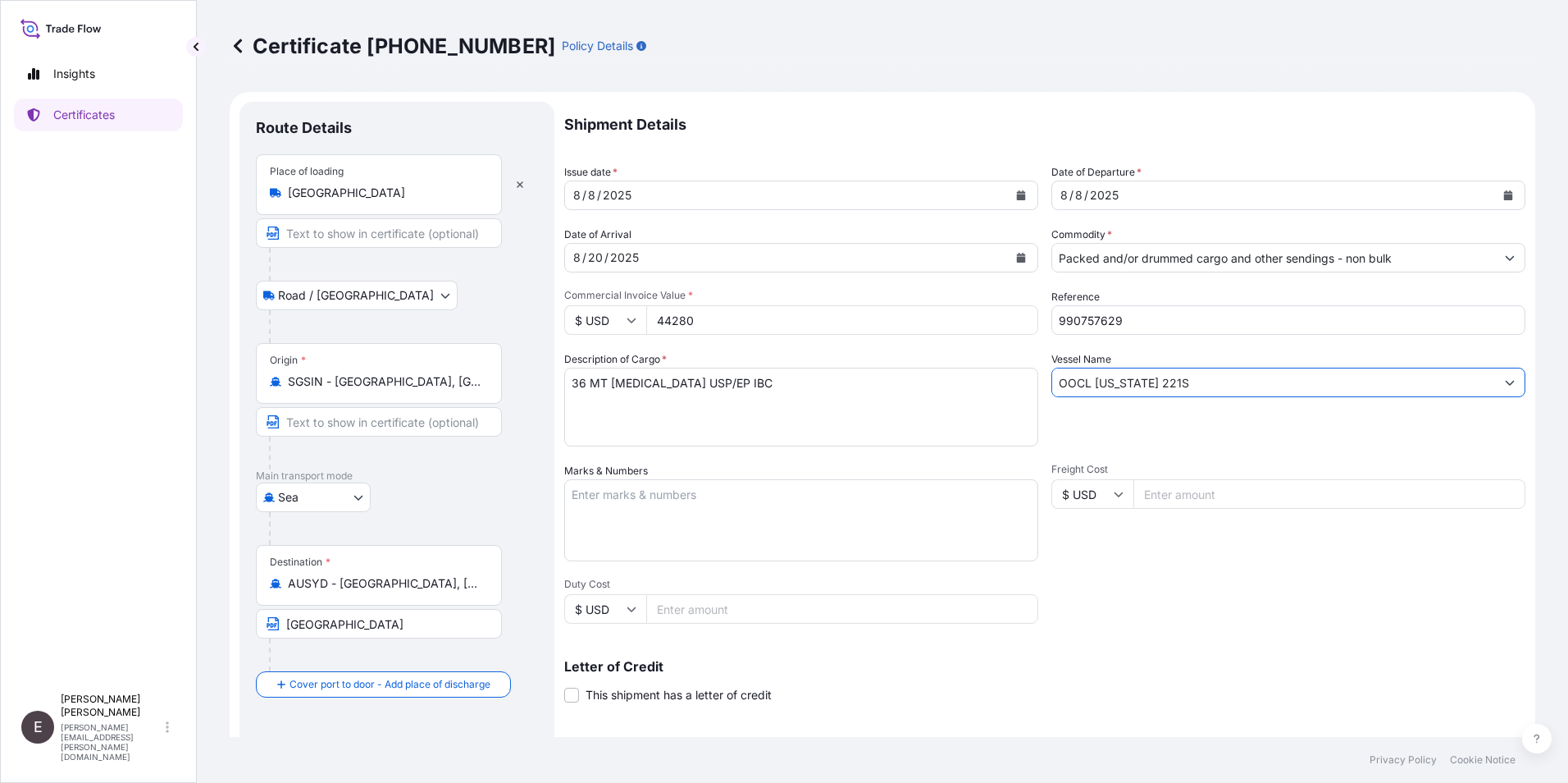
drag, startPoint x: 1164, startPoint y: 384, endPoint x: 857, endPoint y: 368, distance: 307.4
click at [857, 378] on div "Shipment Details Issue date * [DATE] Date of Departure * [DATE] Date of Arrival…" at bounding box center [1044, 493] width 961 height 782
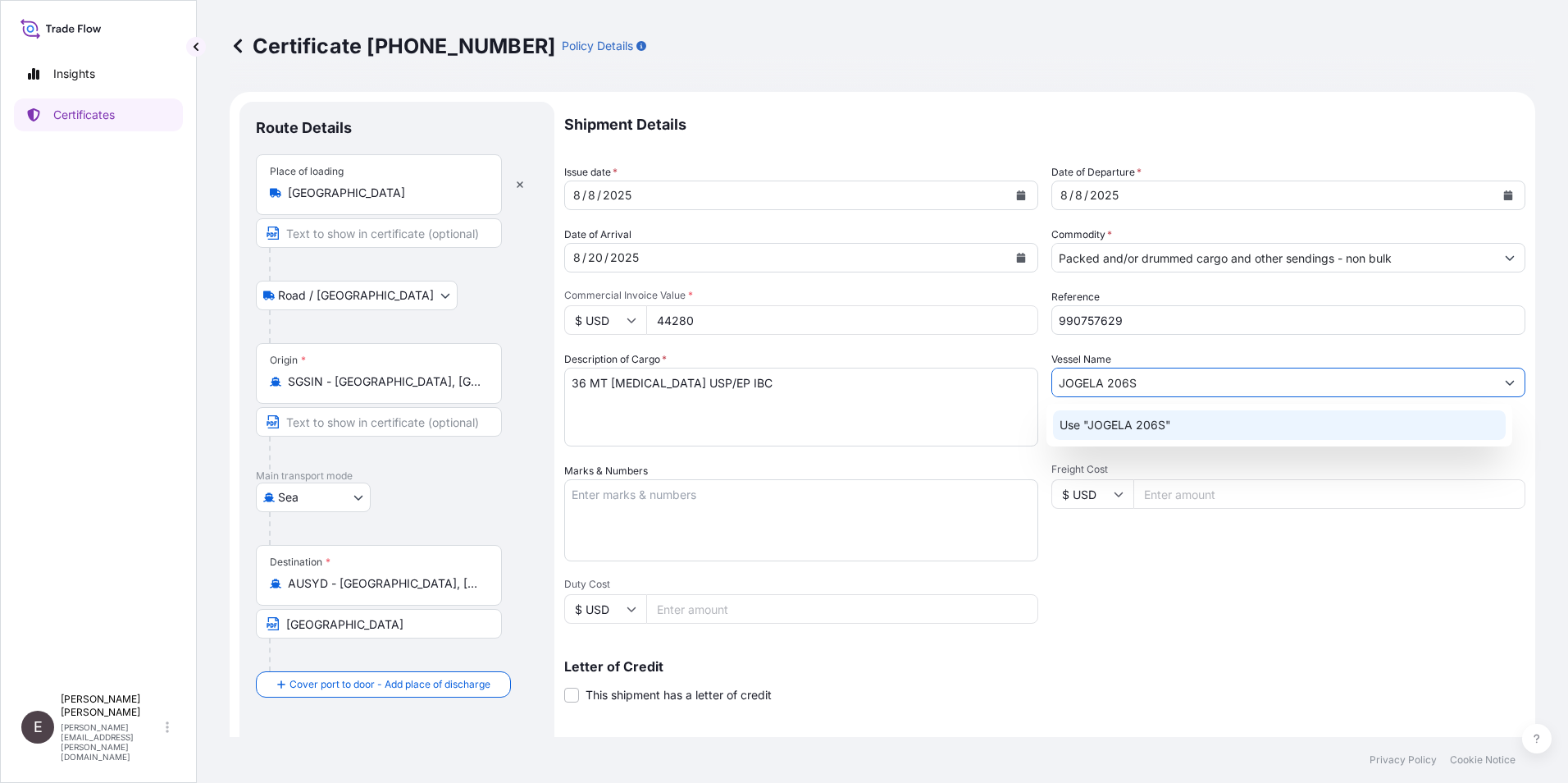
click at [1139, 431] on p "Use "JOGELA 206S"" at bounding box center [1115, 425] width 111 height 17
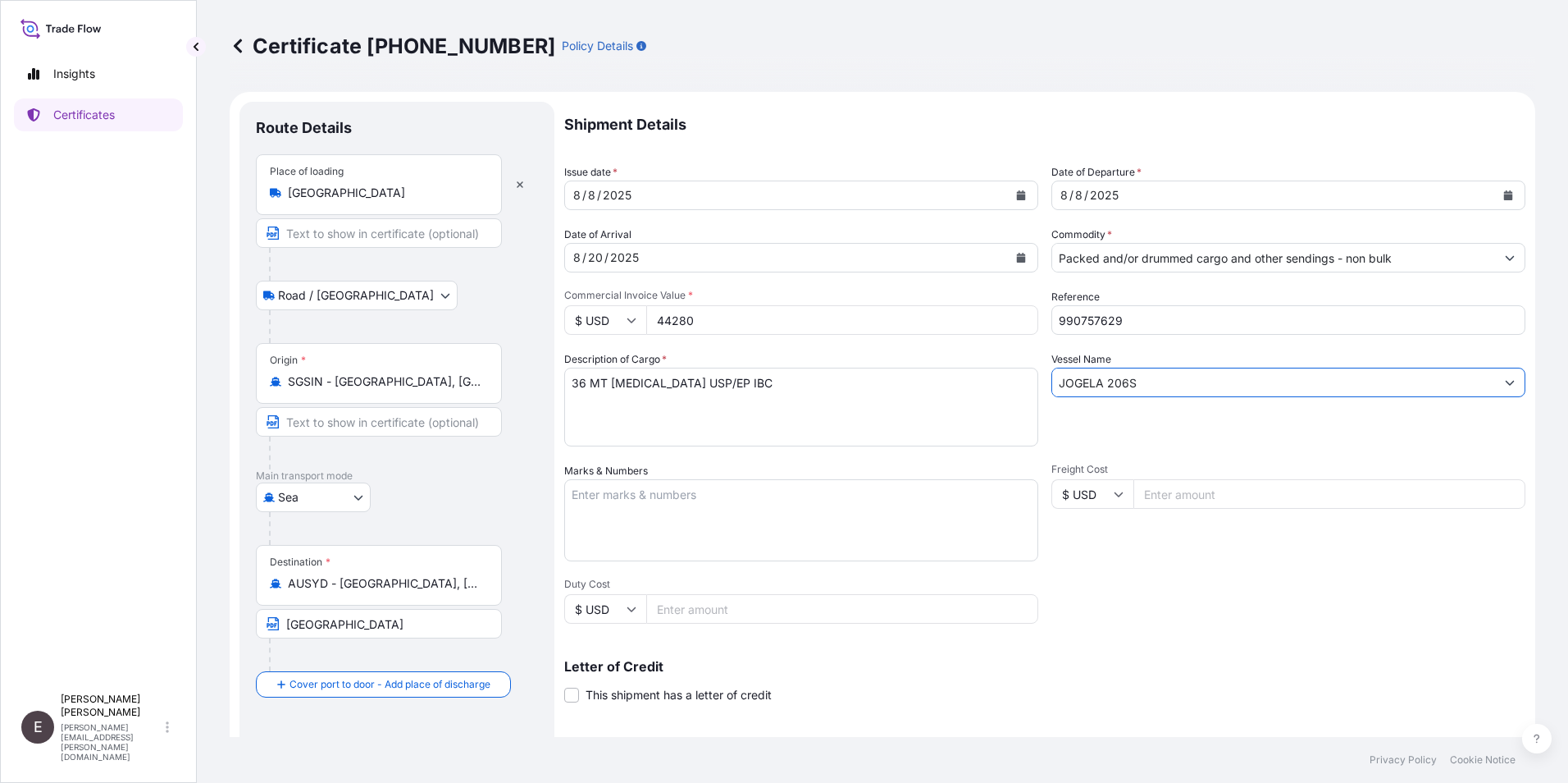
type input "JOGELA 206S"
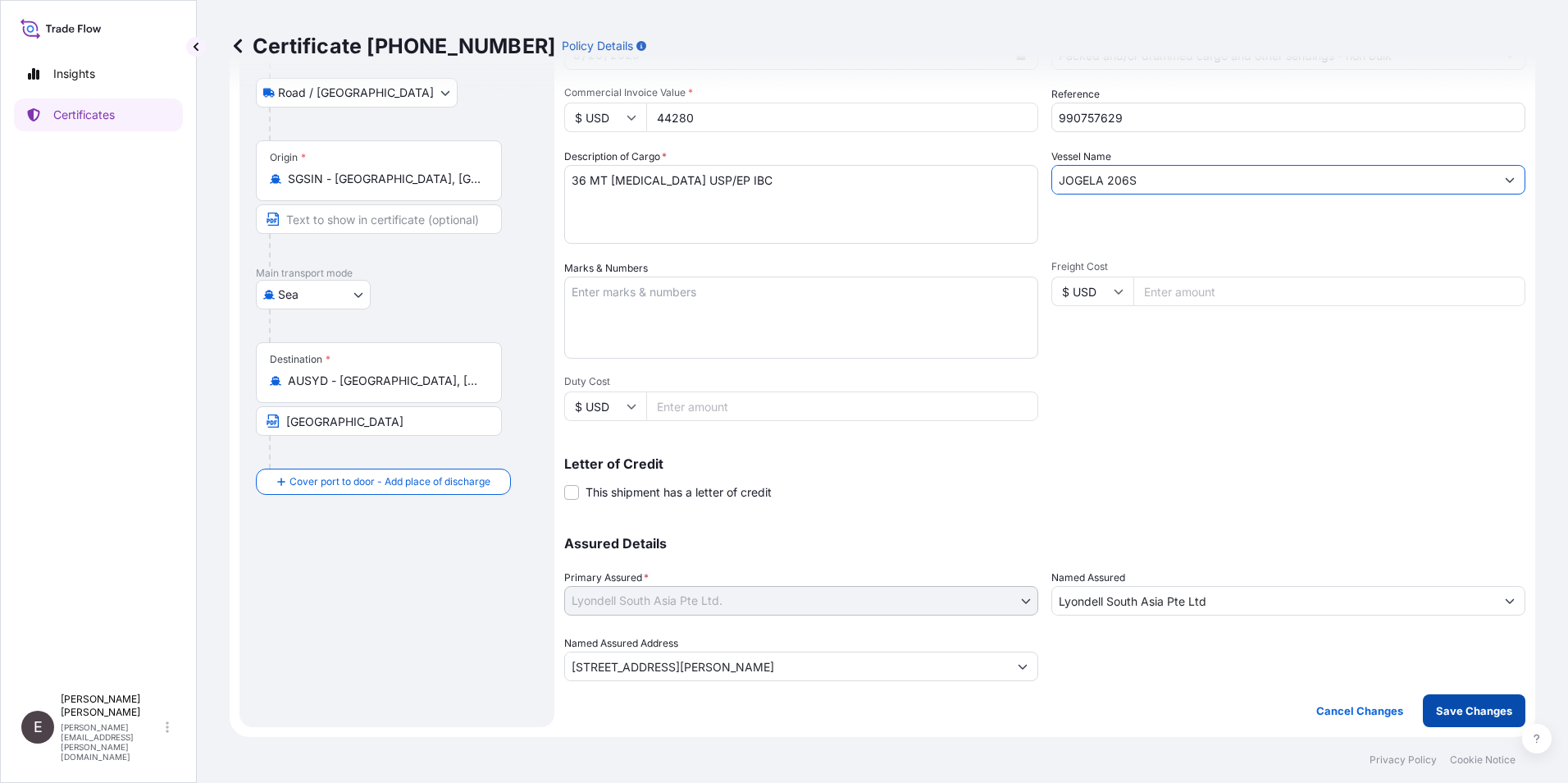
click at [1461, 713] on p "Save Changes" at bounding box center [1474, 711] width 76 height 17
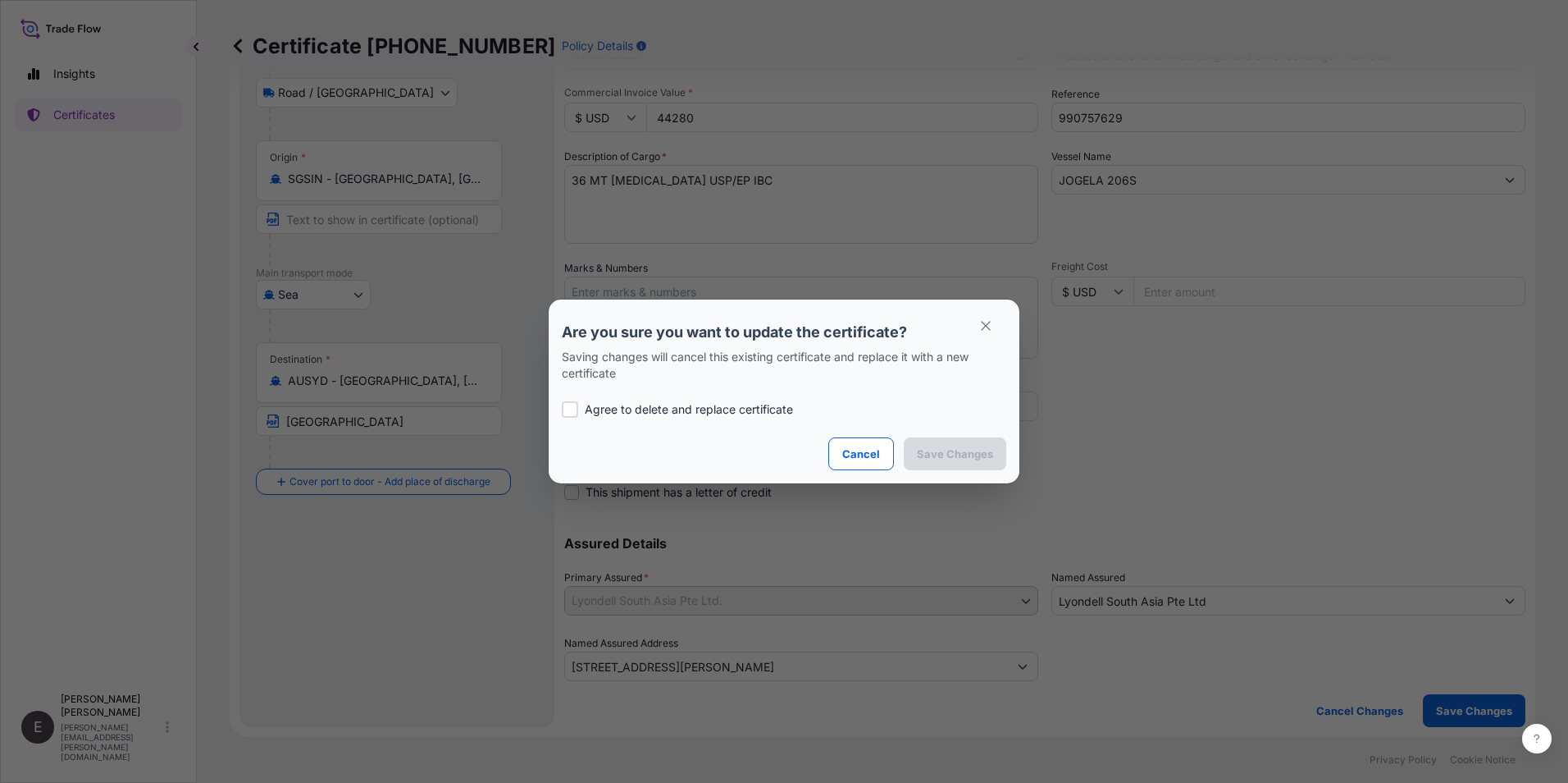
click at [716, 407] on p "Agree to delete and replace certificate" at bounding box center [689, 409] width 208 height 17
checkbox input "true"
click at [944, 442] on button "Save Changes" at bounding box center [955, 453] width 102 height 33
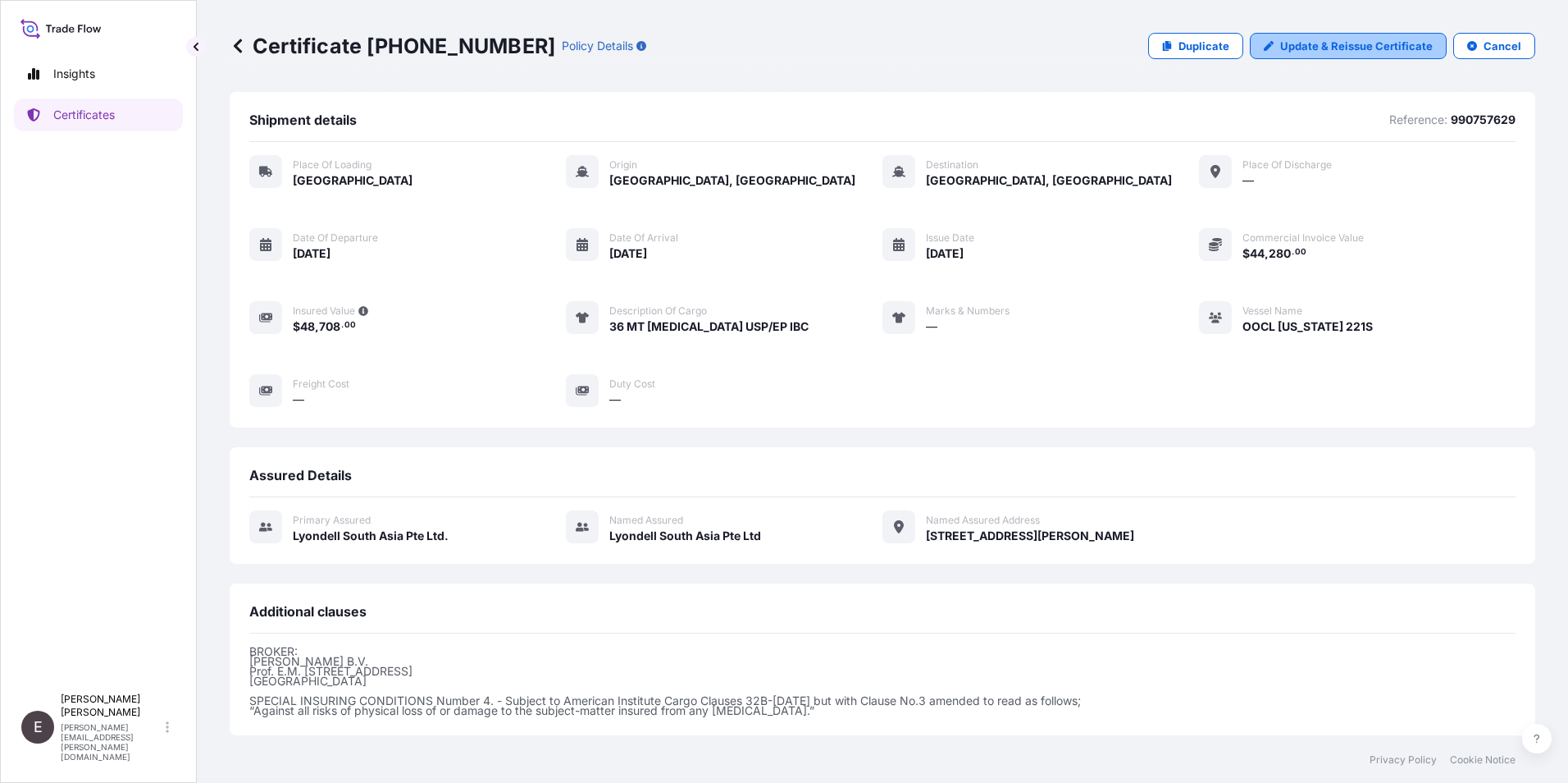
click at [1317, 46] on p "Update & Reissue Certificate" at bounding box center [1356, 46] width 153 height 17
select select "Road / [GEOGRAPHIC_DATA]"
select select "Sea"
select select "32022"
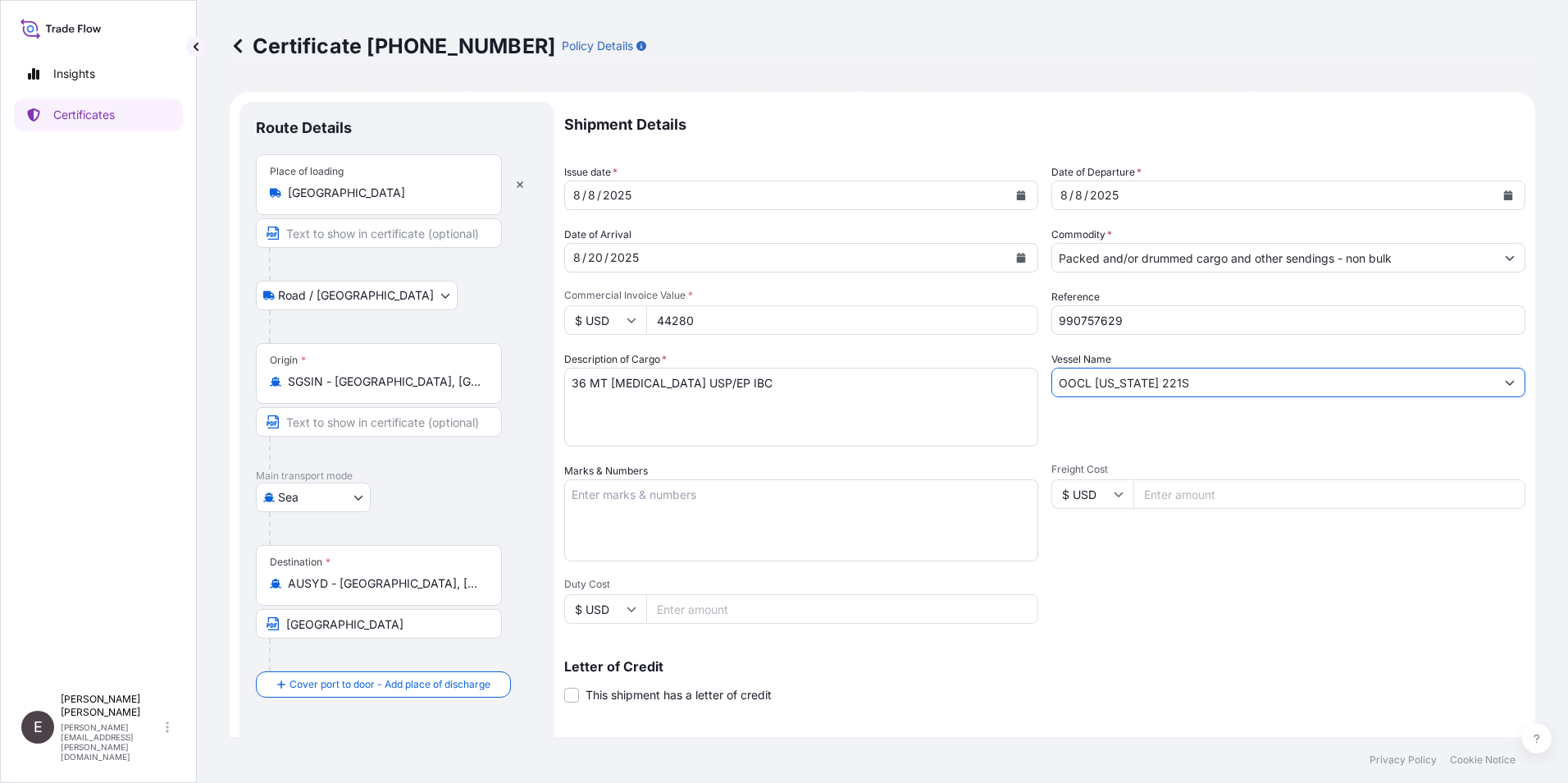
drag, startPoint x: 1158, startPoint y: 379, endPoint x: 950, endPoint y: 370, distance: 208.2
click at [948, 373] on div "Shipment Details Issue date * [DATE] Date of Departure * [DATE] Date of Arrival…" at bounding box center [1044, 493] width 961 height 782
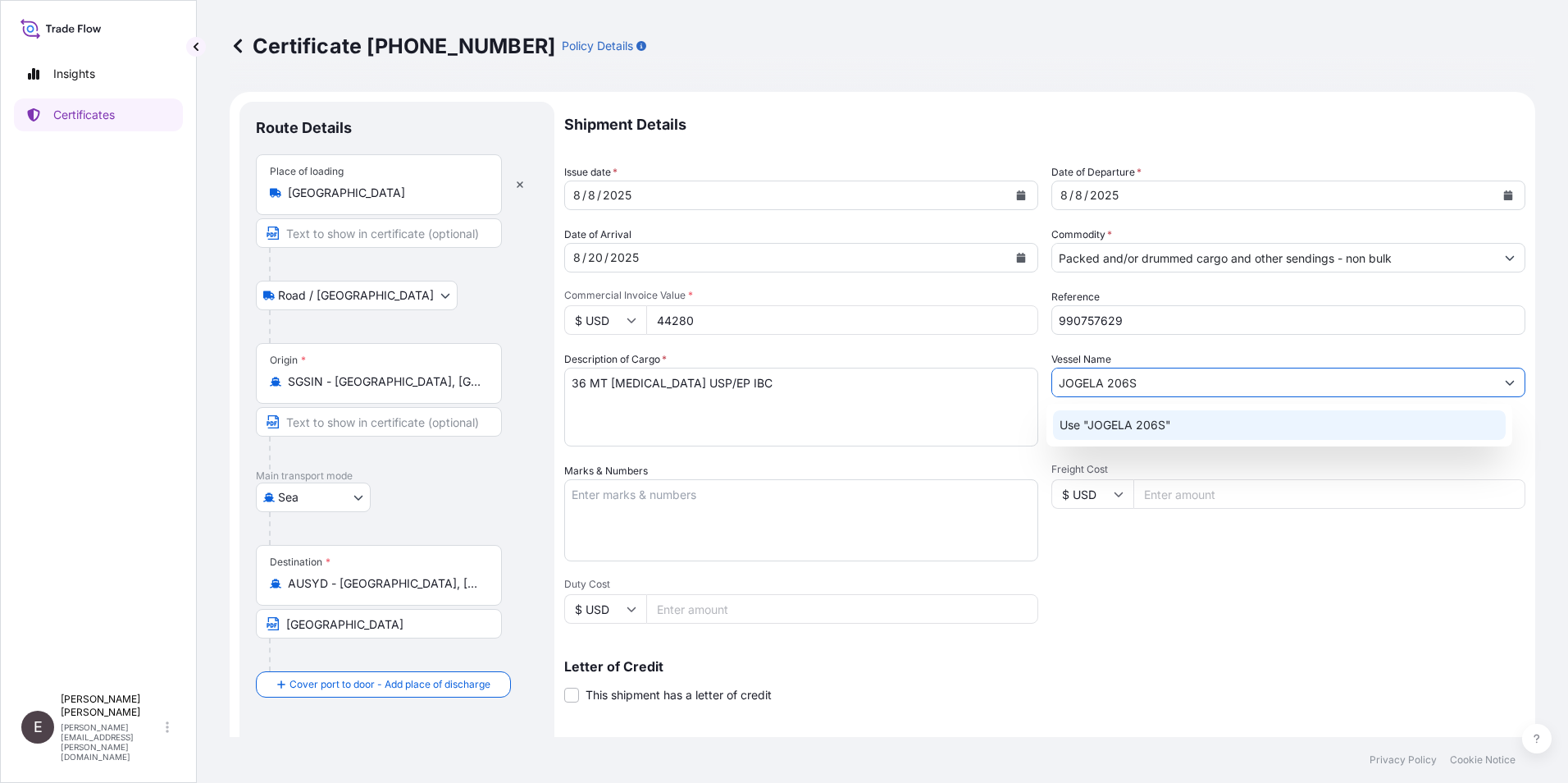
click at [1114, 428] on p "Use "JOGELA 206S"" at bounding box center [1115, 425] width 111 height 17
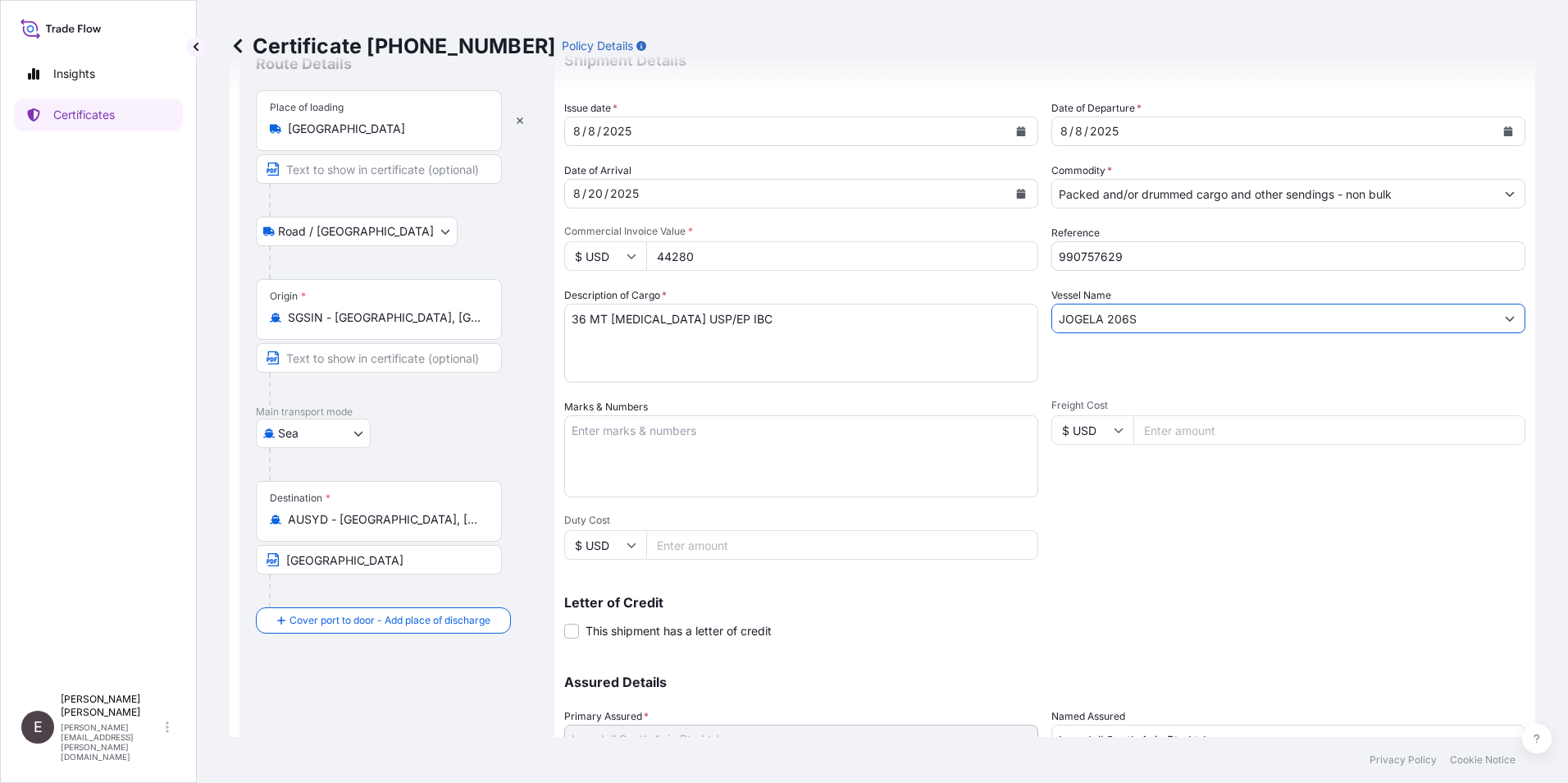
scroll to position [203, 0]
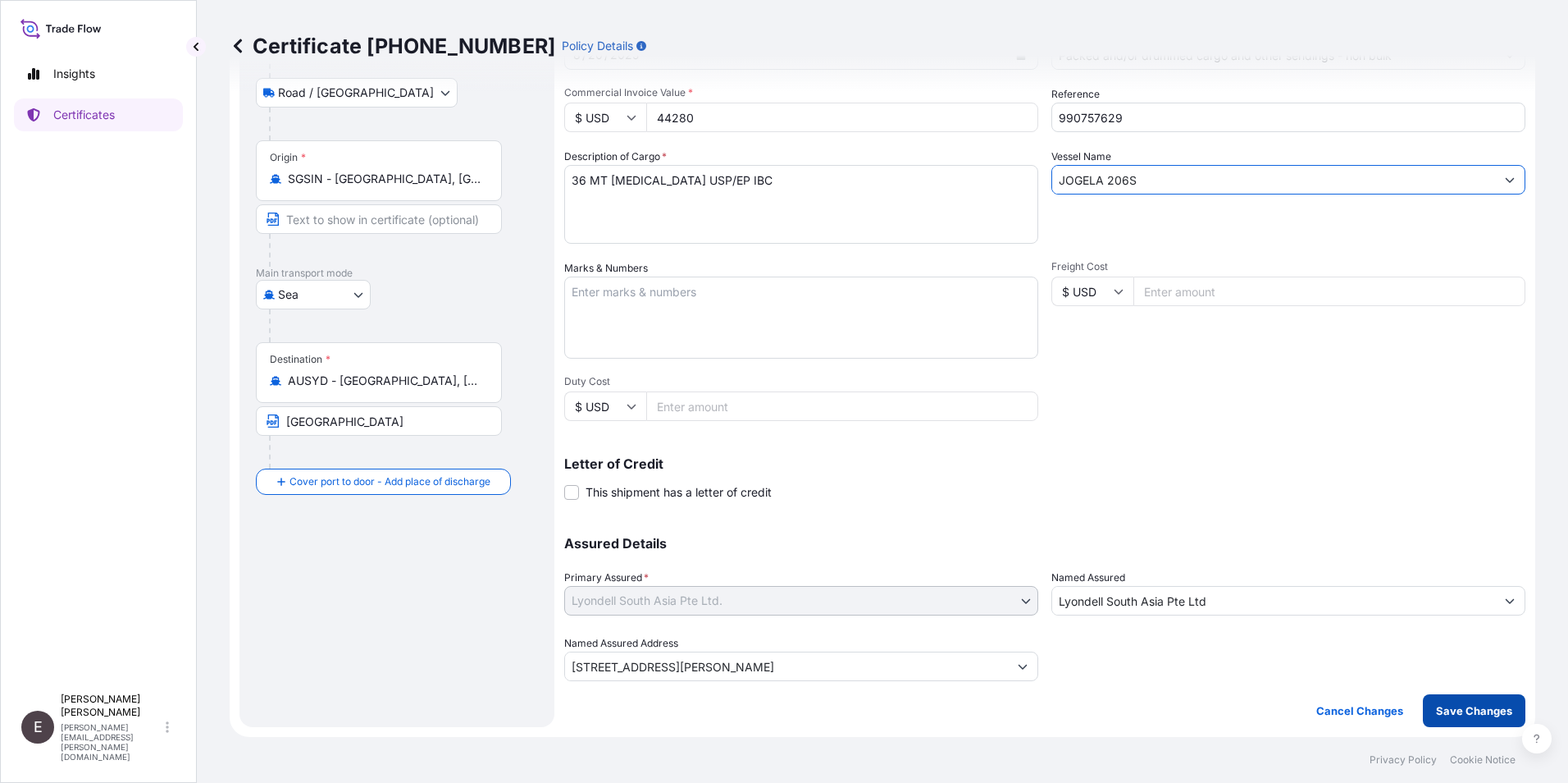
type input "JOGELA 206S"
click at [1457, 713] on p "Save Changes" at bounding box center [1474, 711] width 76 height 17
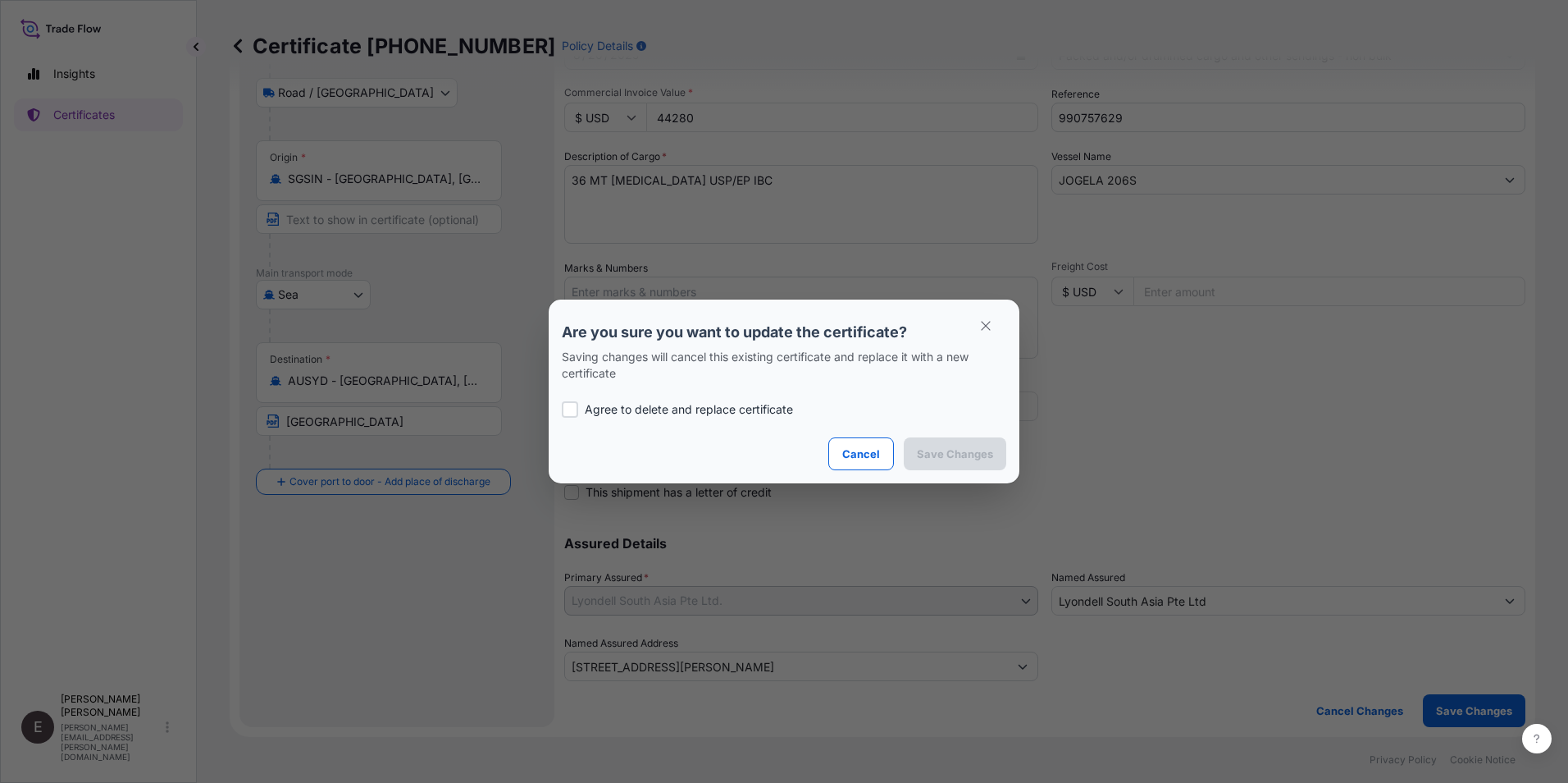
click at [725, 403] on p "Agree to delete and replace certificate" at bounding box center [689, 409] width 208 height 17
checkbox input "true"
click at [938, 440] on button "Save Changes" at bounding box center [955, 453] width 102 height 33
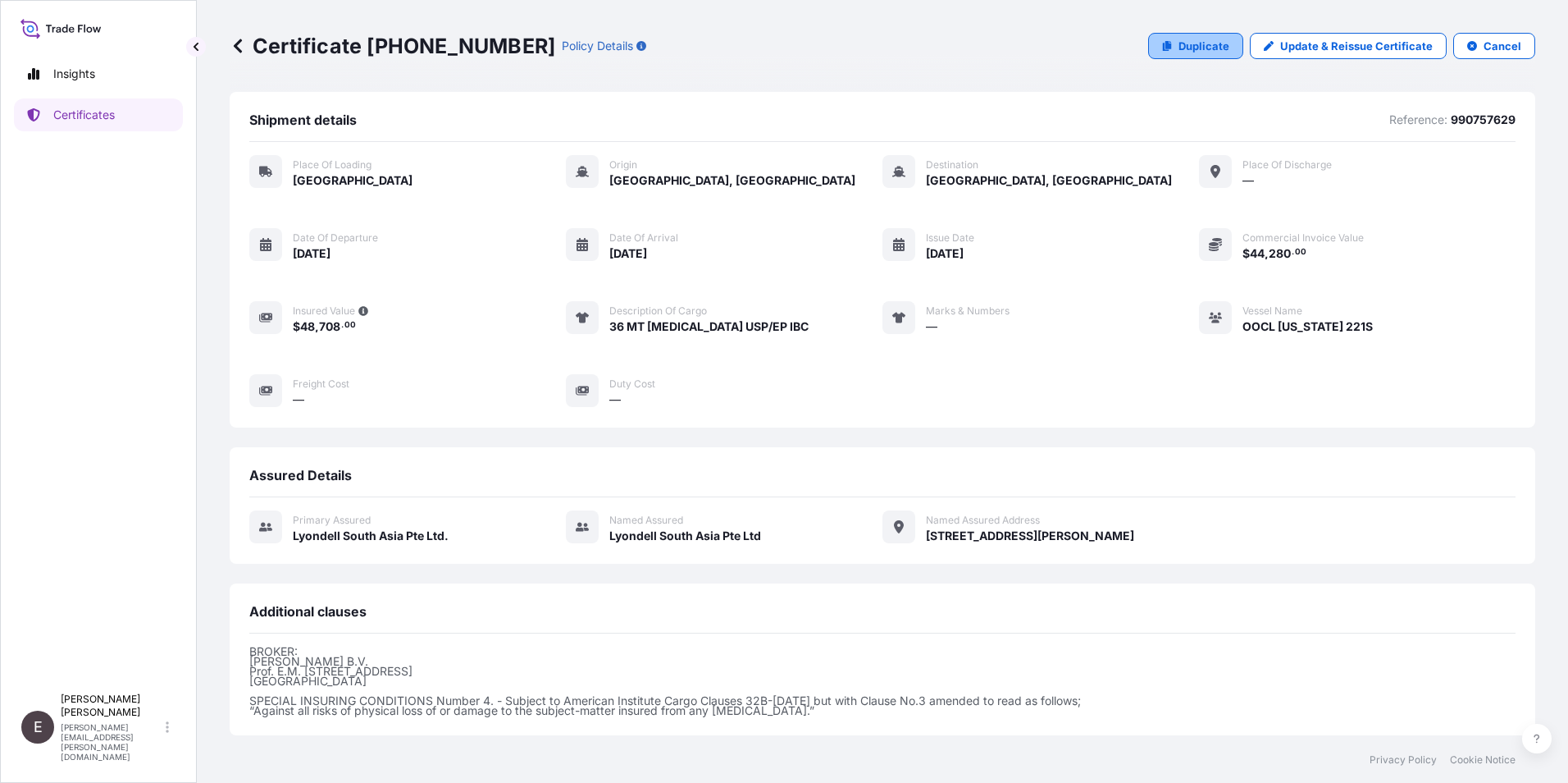
click at [1184, 41] on p "Duplicate" at bounding box center [1204, 46] width 51 height 17
select select "Road / [GEOGRAPHIC_DATA]"
select select "Sea"
select select "32022"
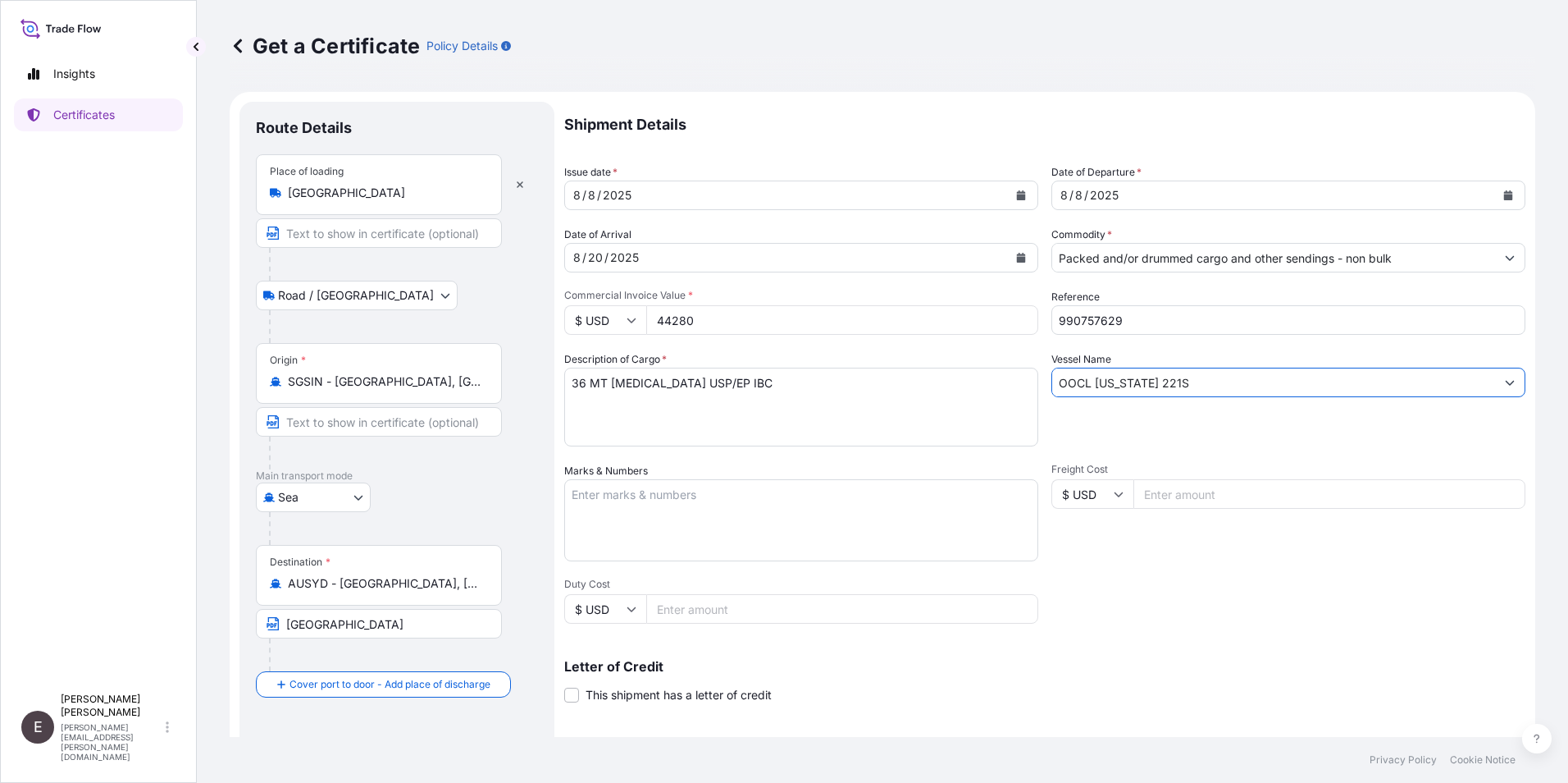
drag, startPoint x: 1169, startPoint y: 378, endPoint x: 861, endPoint y: 351, distance: 309.2
click at [868, 359] on div "Shipment Details Issue date * [DATE] Date of Departure * [DATE] Date of Arrival…" at bounding box center [1044, 493] width 961 height 782
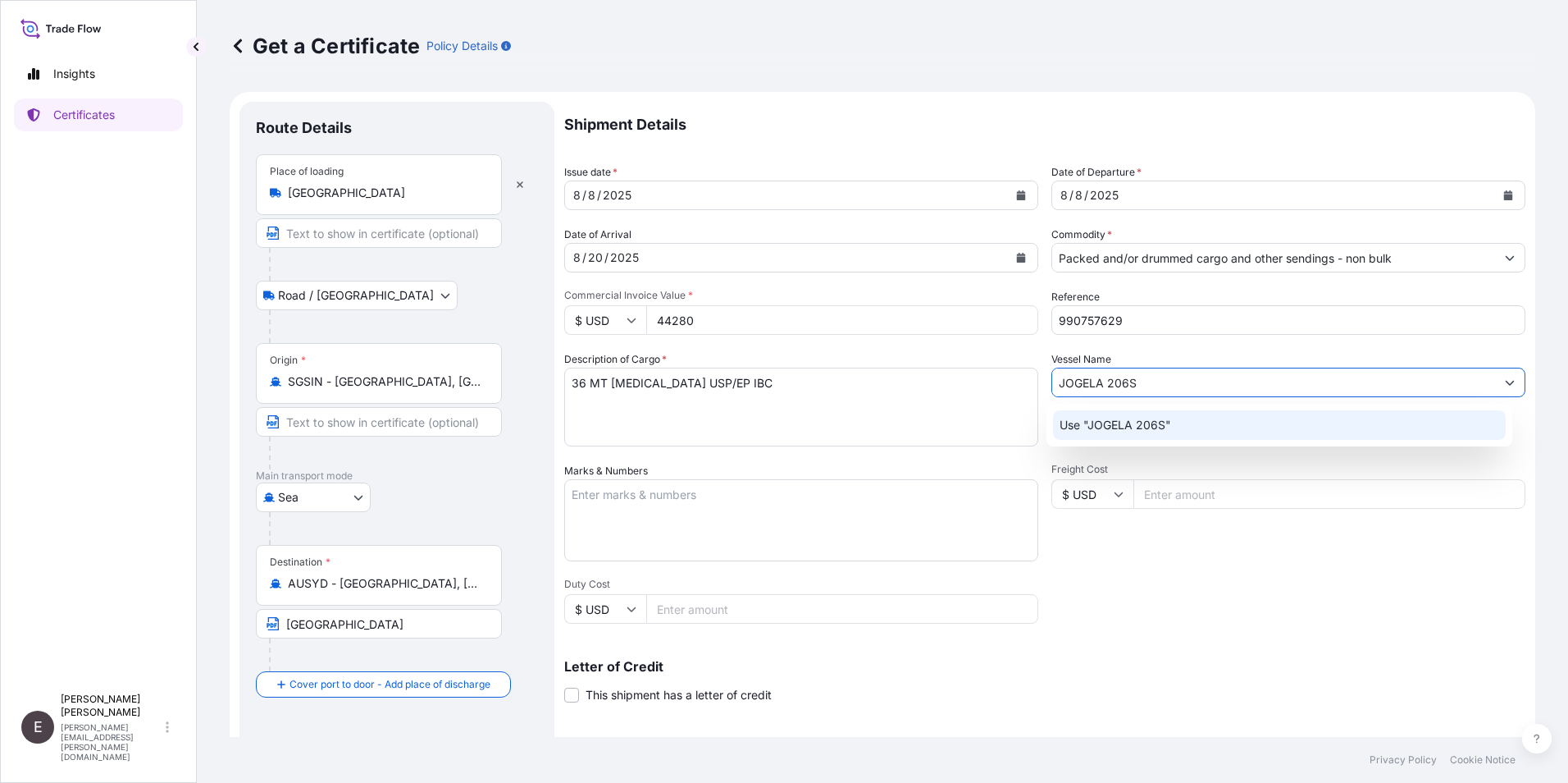
click at [1144, 425] on p "Use "JOGELA 206S"" at bounding box center [1115, 425] width 111 height 17
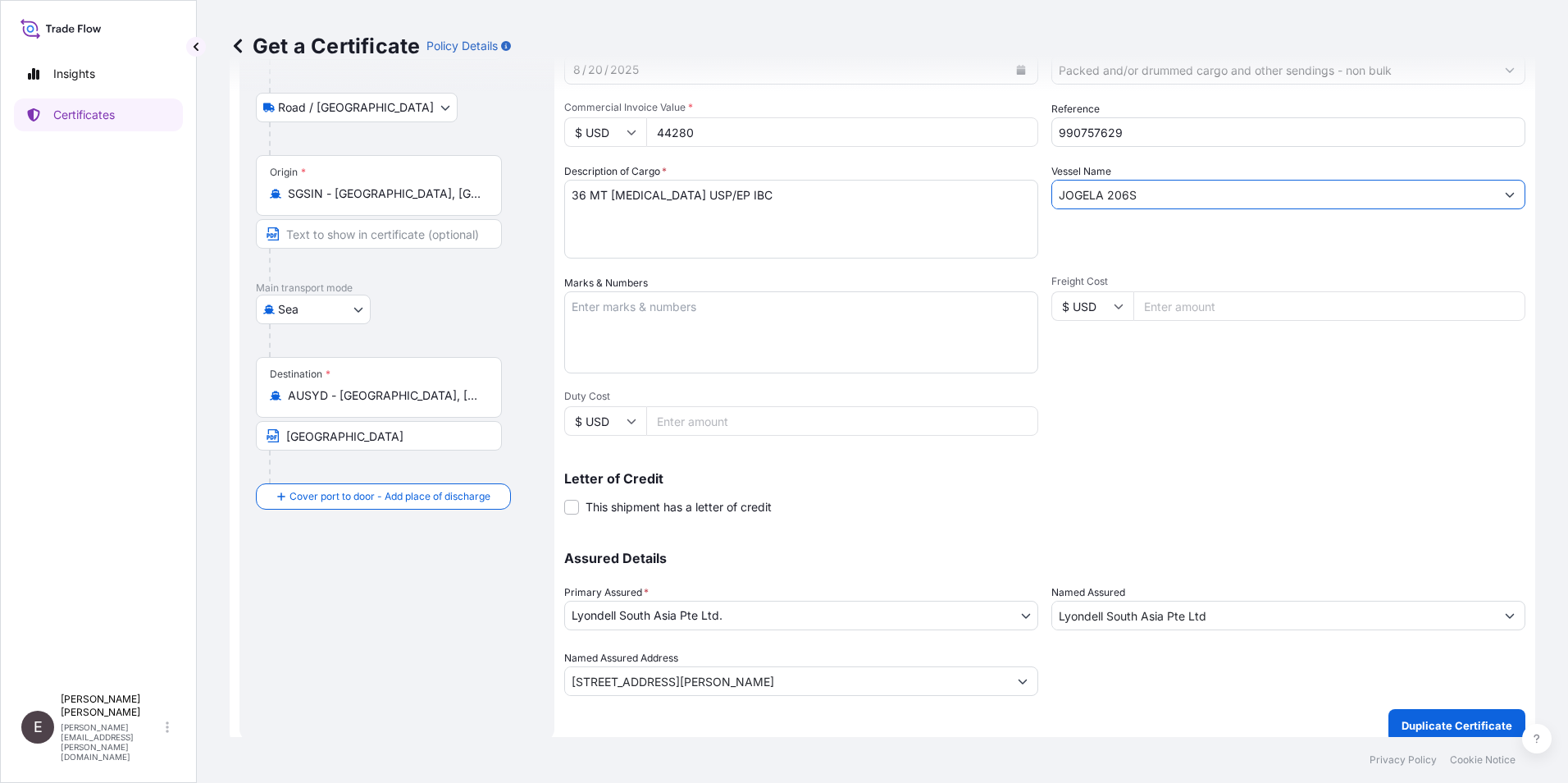
scroll to position [203, 0]
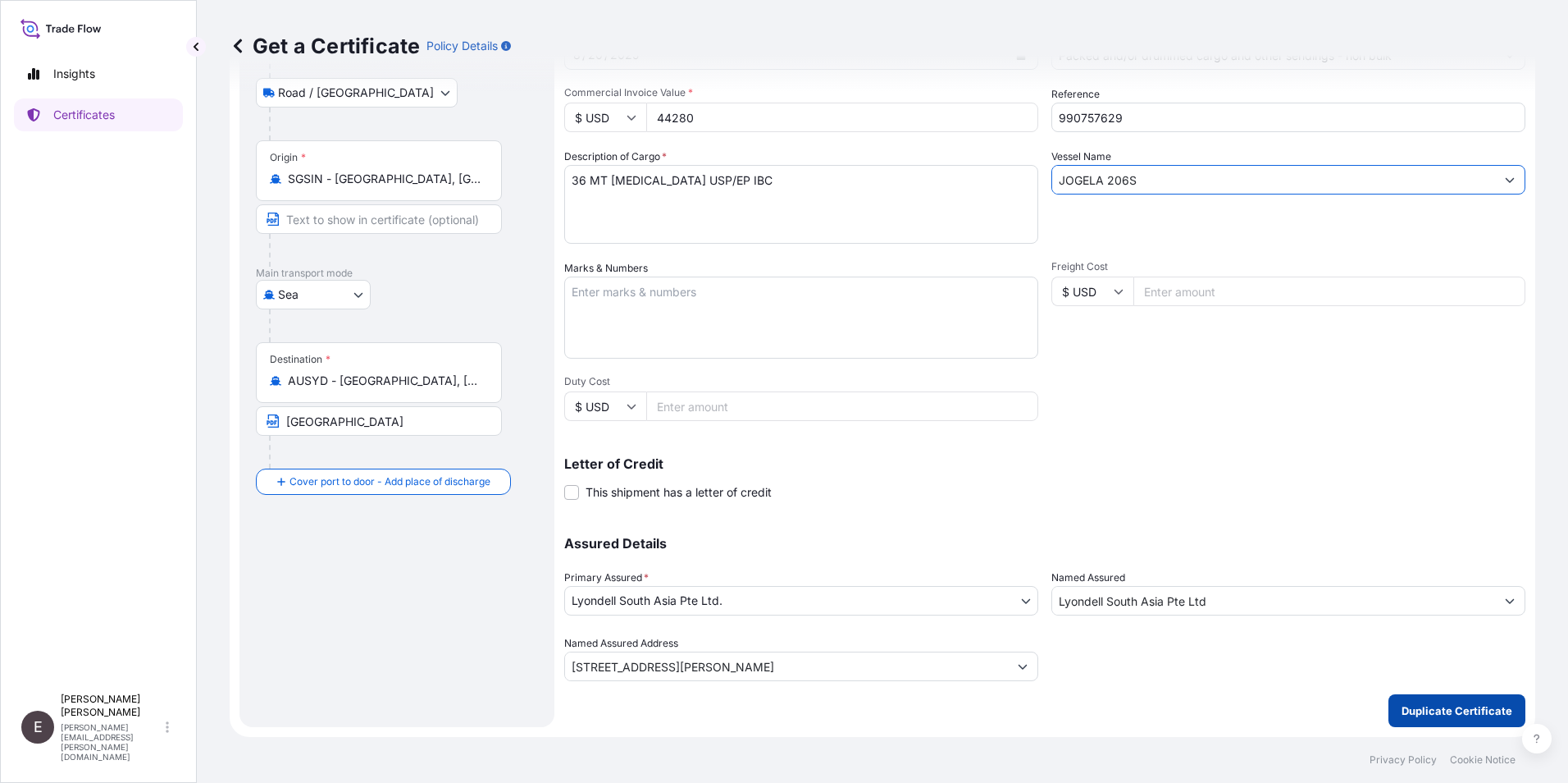
type input "JOGELA 206S"
click at [1456, 709] on p "Duplicate Certificate" at bounding box center [1456, 711] width 110 height 17
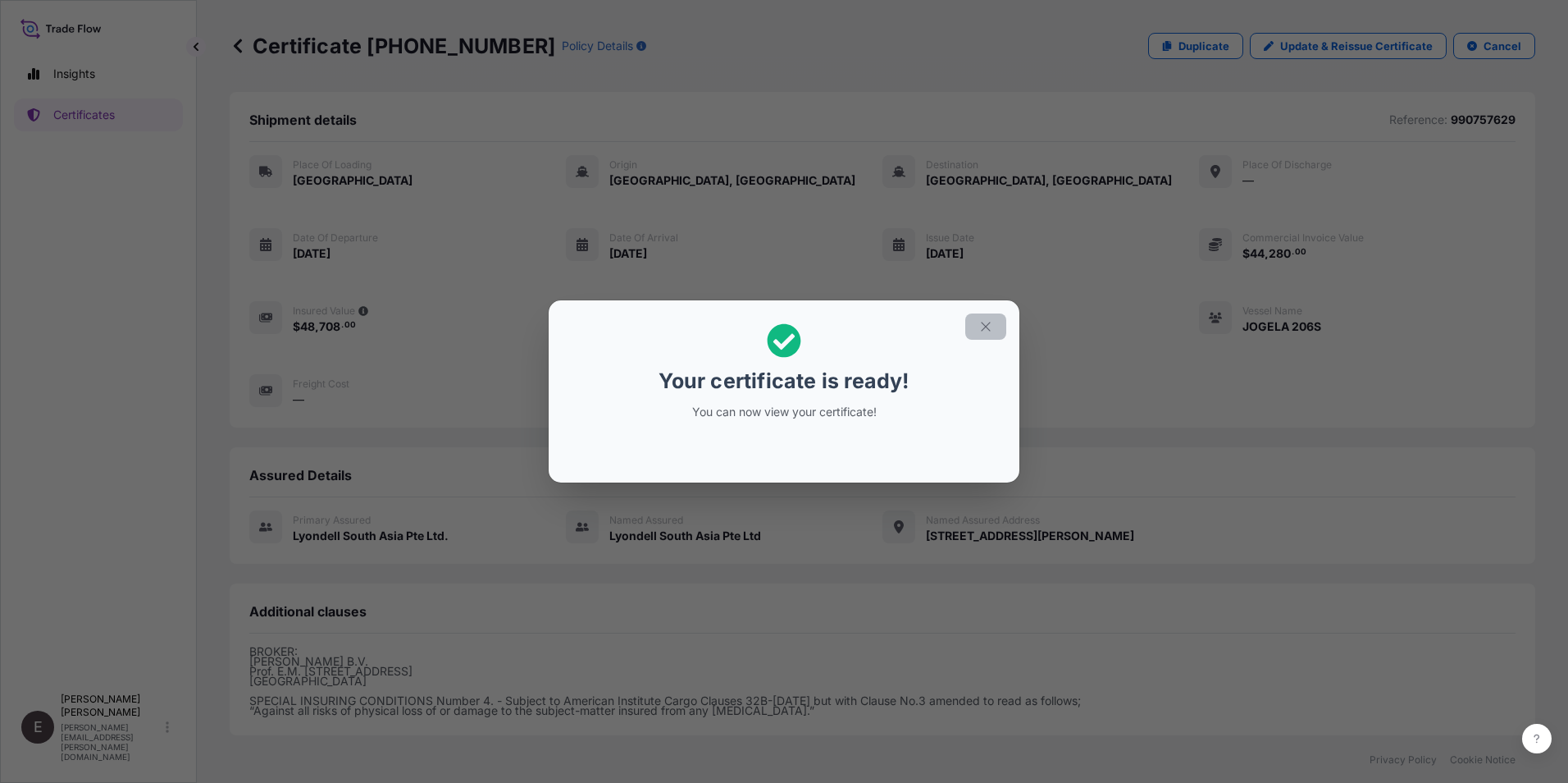
click at [985, 324] on icon "button" at bounding box center [986, 327] width 15 height 15
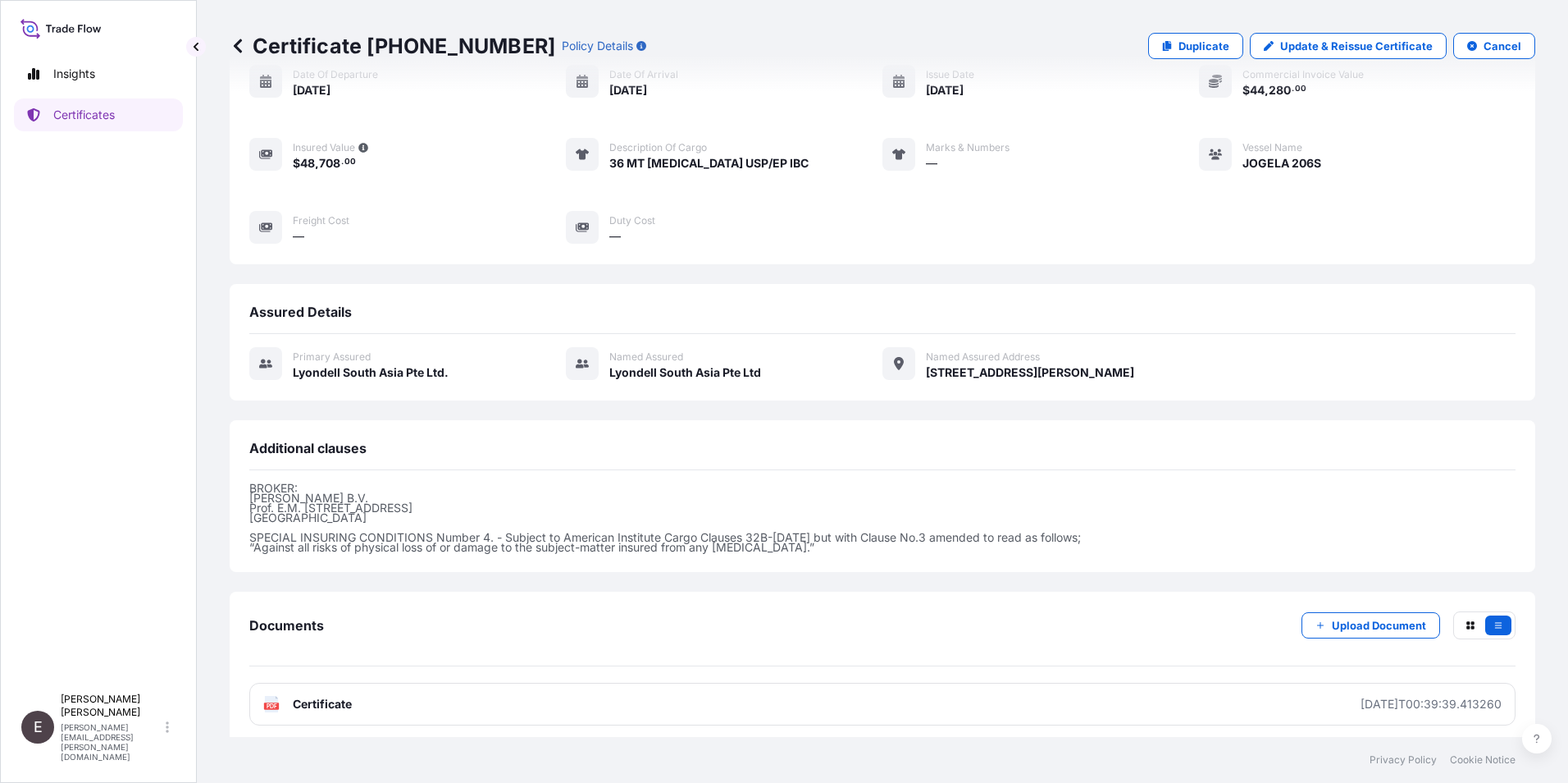
scroll to position [171, 0]
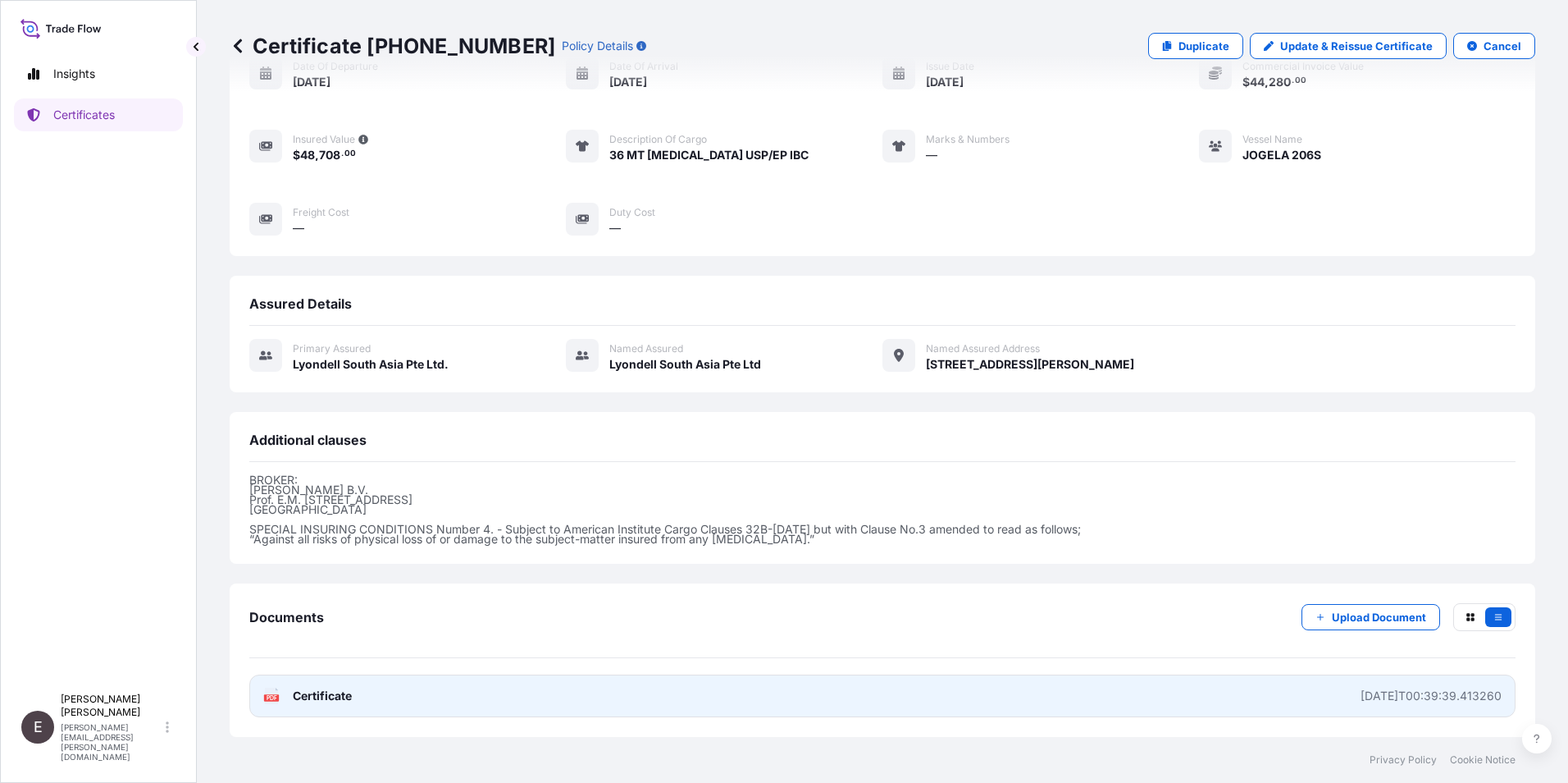
click at [290, 685] on link "PDF Certificate [DATE]T00:39:39.413260" at bounding box center [882, 696] width 1266 height 42
